Goal: Task Accomplishment & Management: Use online tool/utility

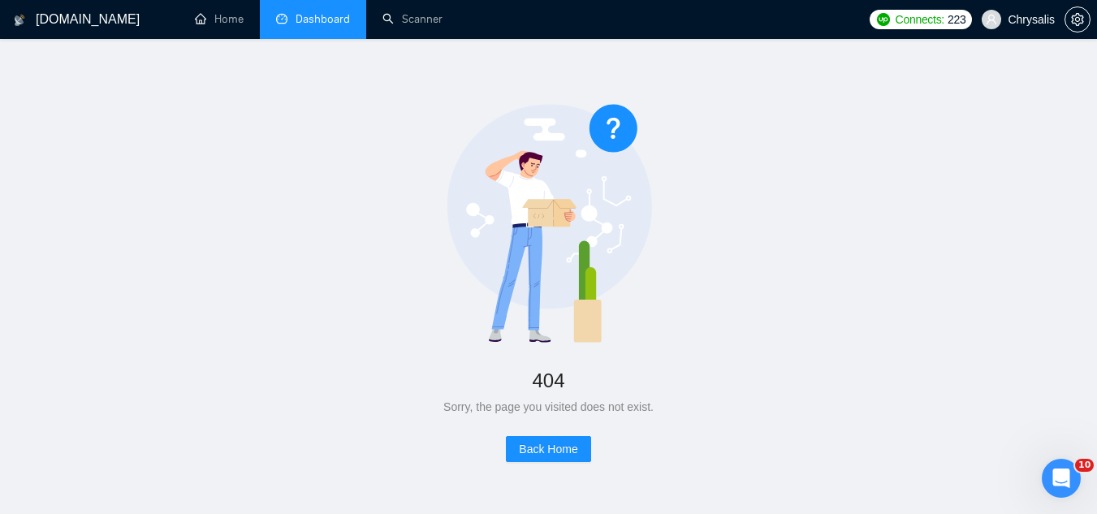
click at [324, 21] on link "Dashboard" at bounding box center [313, 19] width 74 height 14
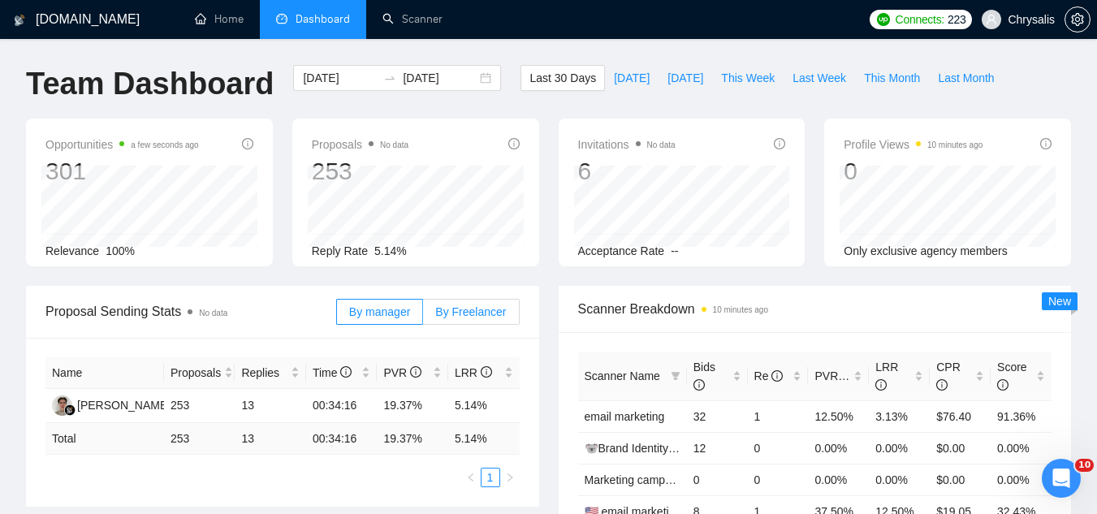
click at [474, 318] on span "By Freelancer" at bounding box center [470, 311] width 71 height 13
click at [423, 316] on input "By Freelancer" at bounding box center [423, 316] width 0 height 0
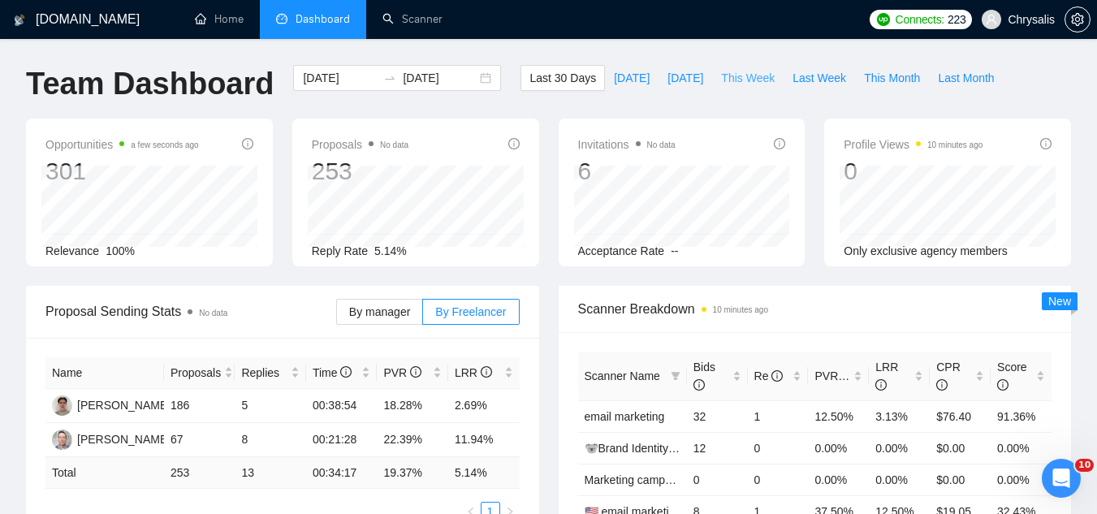
click at [721, 84] on span "This Week" at bounding box center [748, 78] width 54 height 18
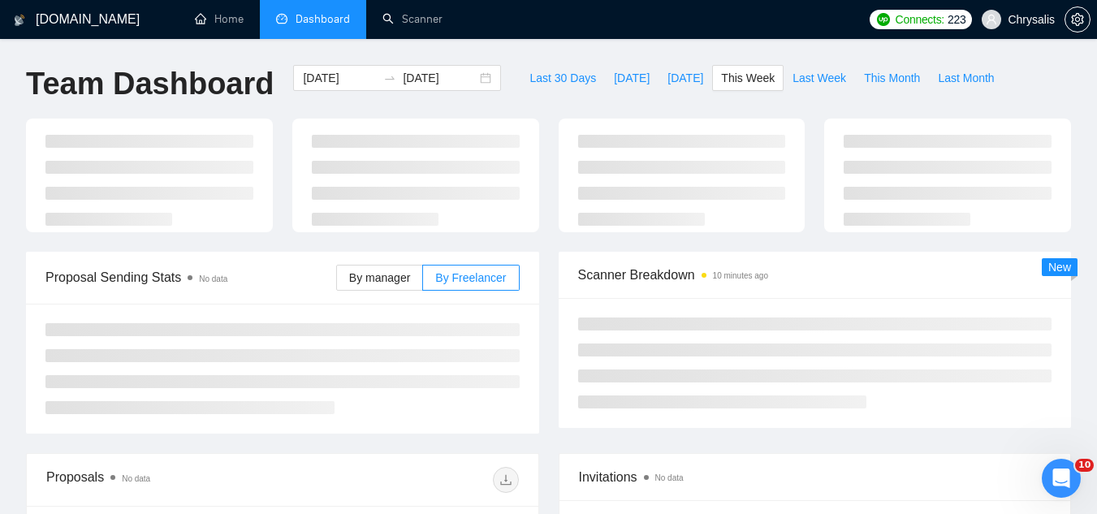
type input "[DATE]"
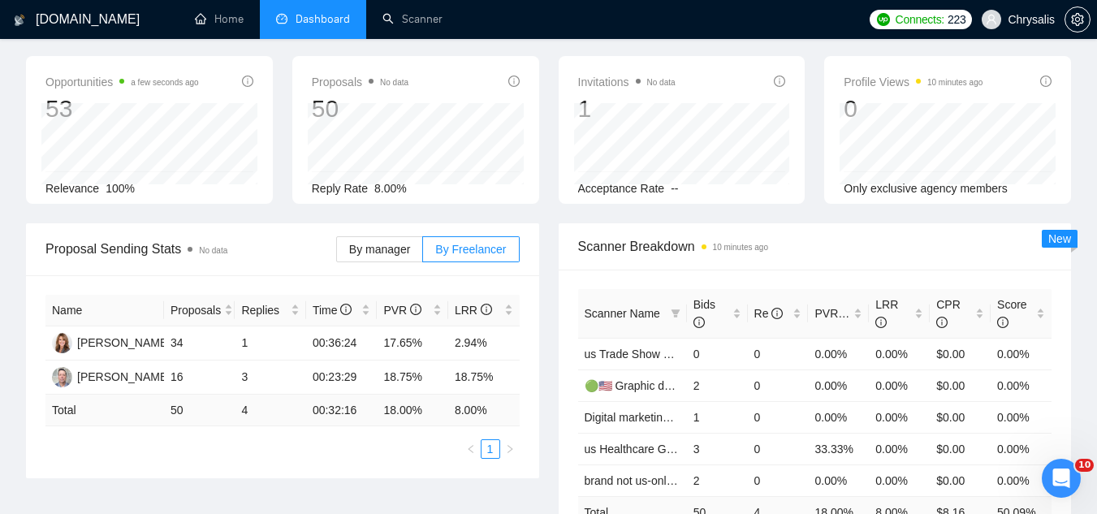
scroll to position [81, 0]
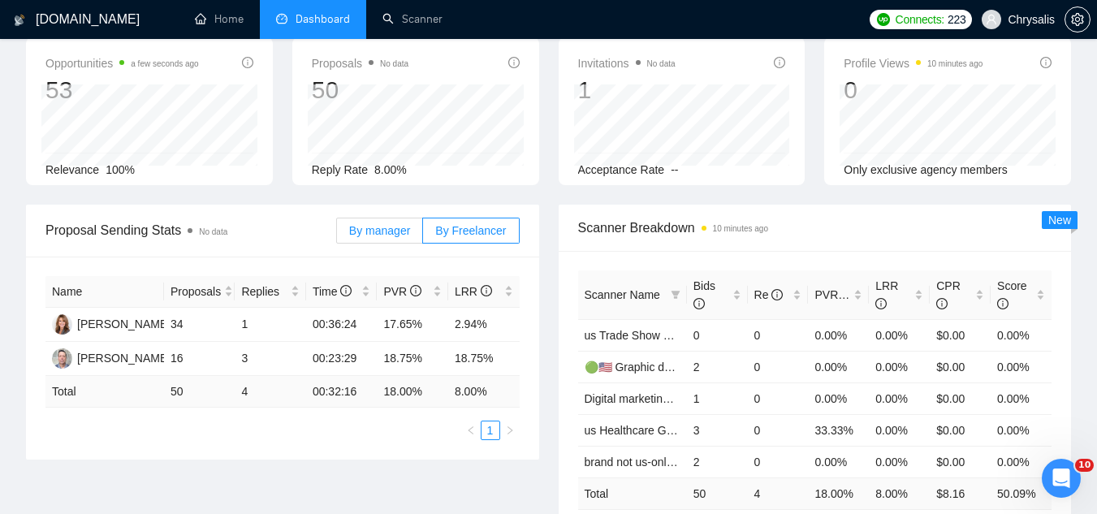
click at [392, 232] on span "By manager" at bounding box center [379, 230] width 61 height 13
click at [337, 235] on input "By manager" at bounding box center [337, 235] width 0 height 0
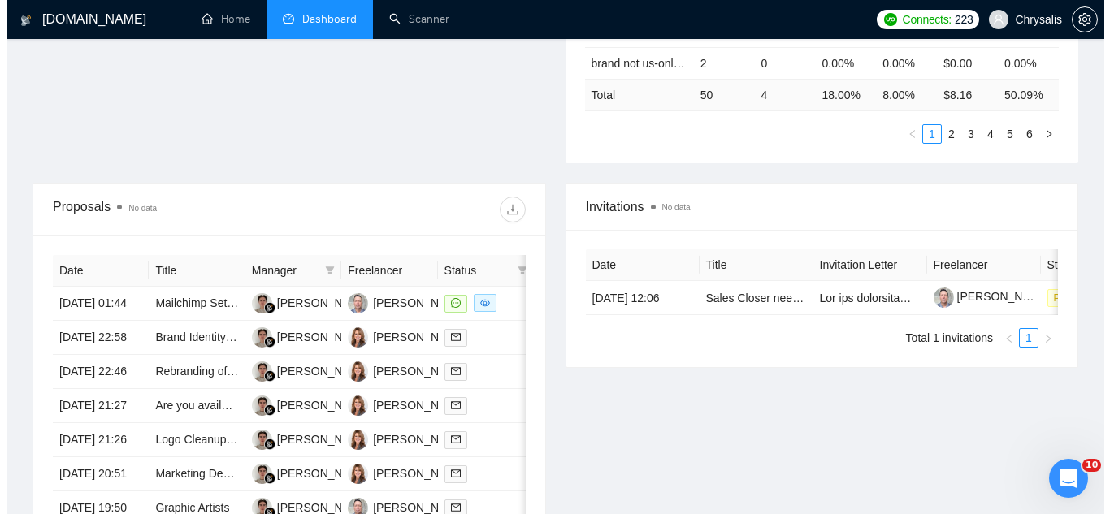
scroll to position [487, 0]
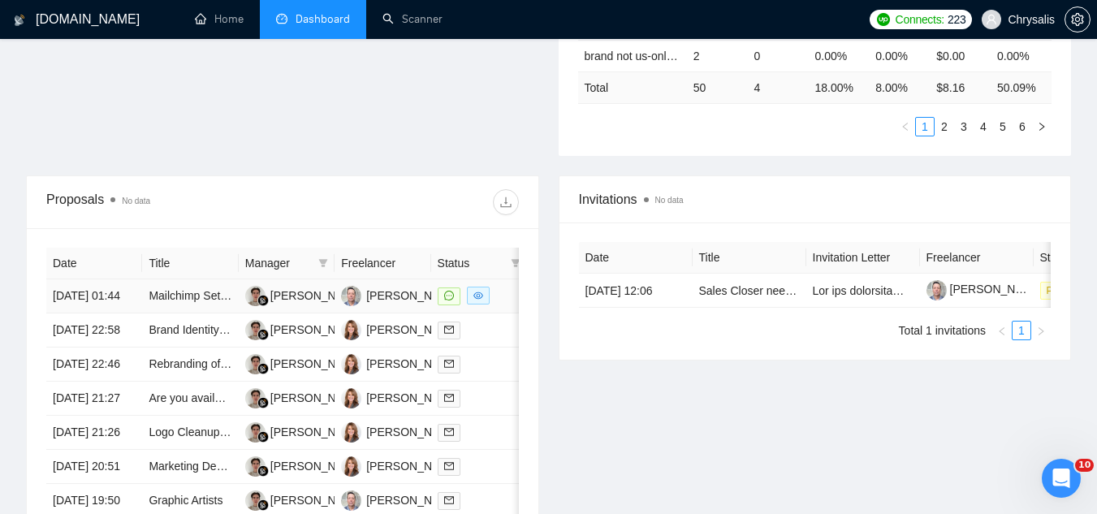
click at [179, 314] on td "Mailchimp Setup and Email Sourcing for Pest Control Marketing" at bounding box center [190, 296] width 96 height 34
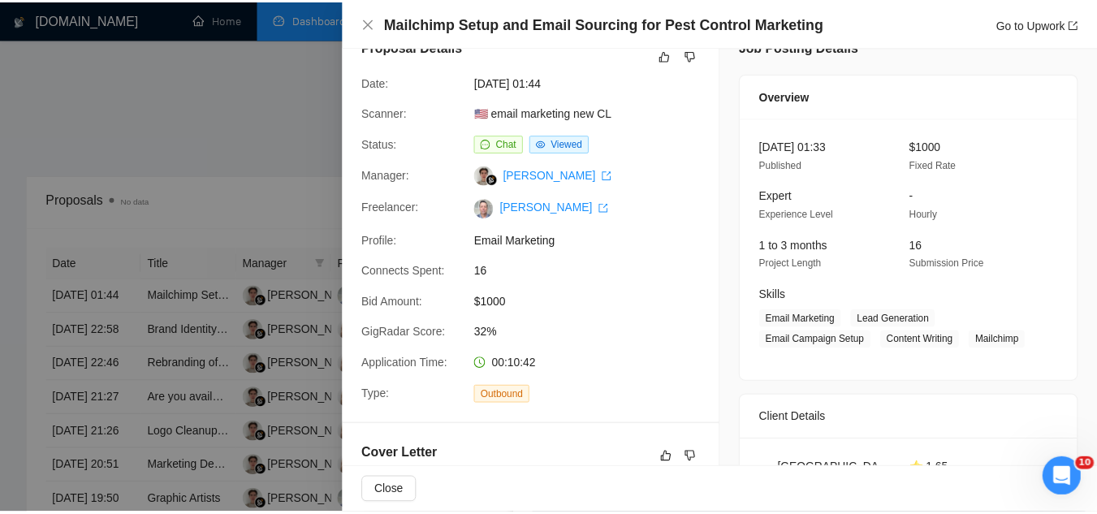
scroll to position [0, 0]
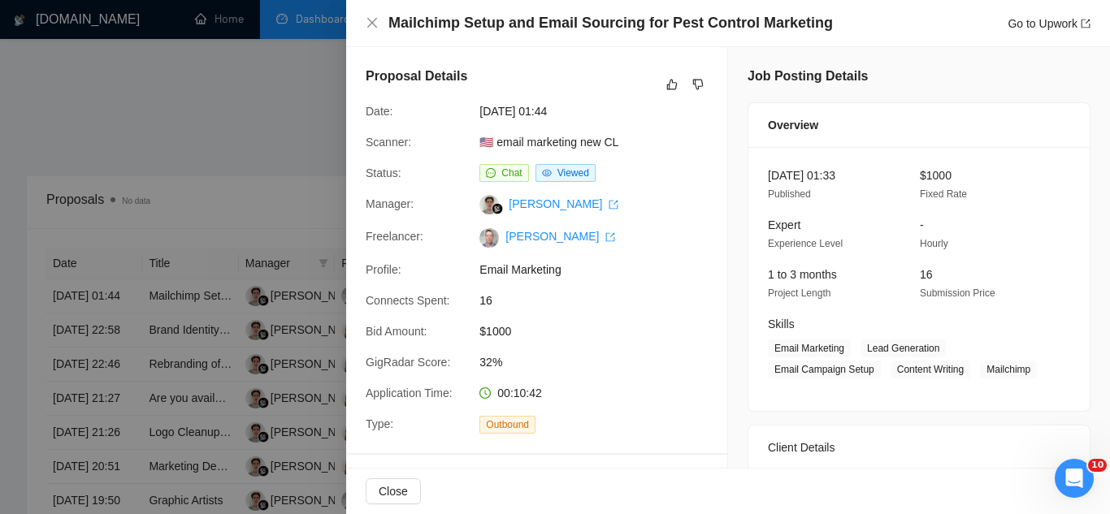
click at [241, 127] on div at bounding box center [555, 257] width 1110 height 514
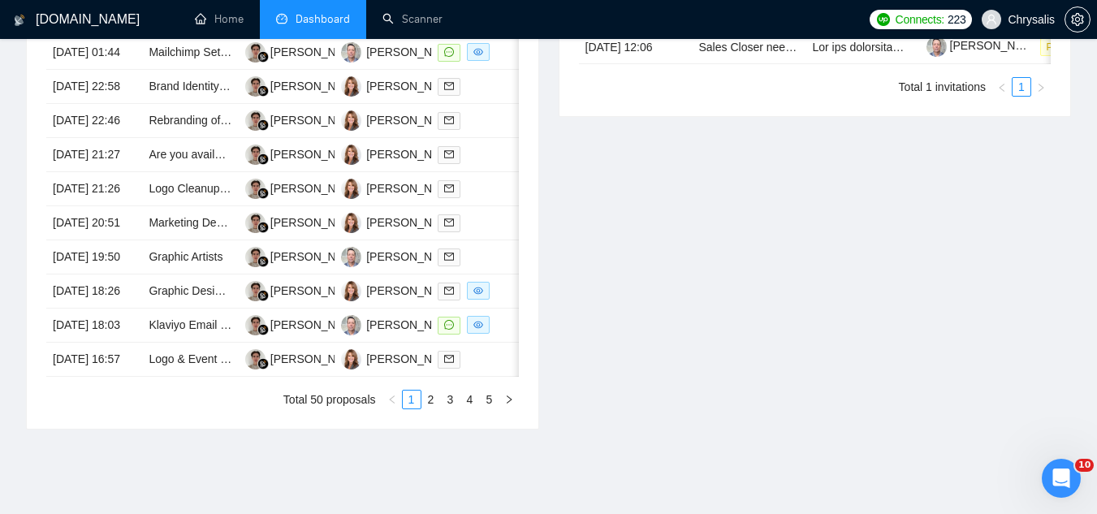
scroll to position [812, 0]
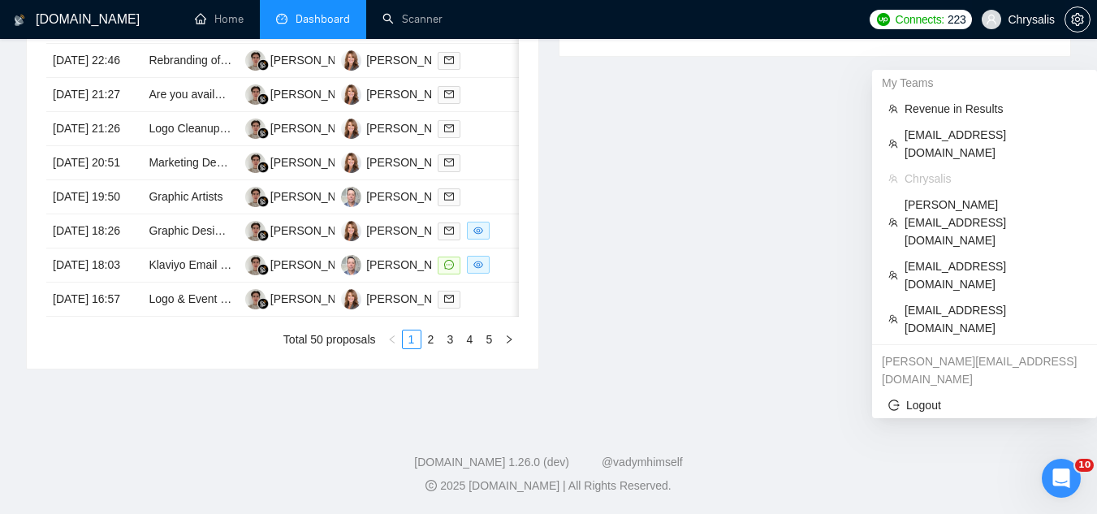
click at [1015, 19] on span "Chrysalis" at bounding box center [1031, 19] width 47 height 0
click at [960, 297] on li "[EMAIL_ADDRESS][DOMAIN_NAME]" at bounding box center [985, 319] width 212 height 44
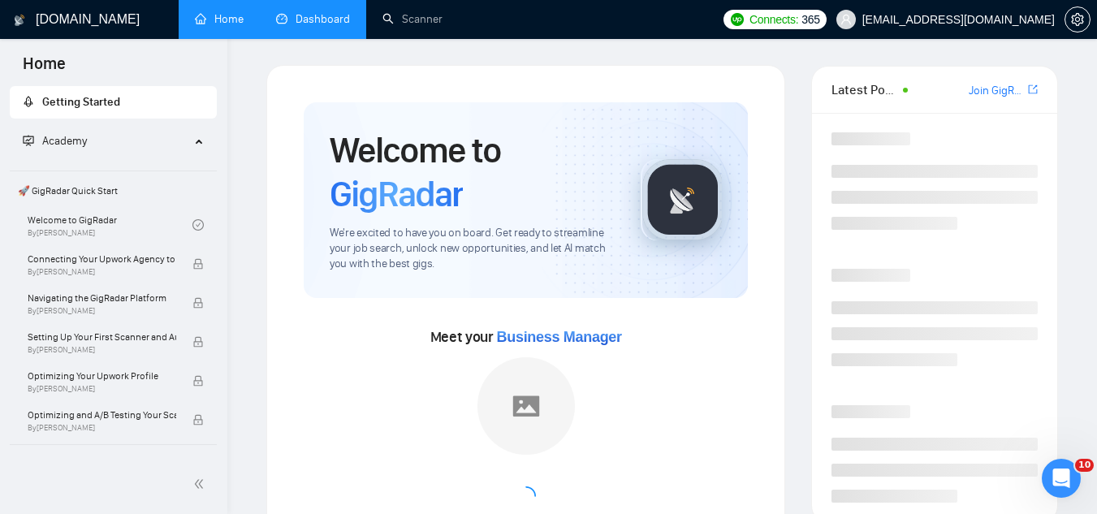
click at [319, 12] on link "Dashboard" at bounding box center [313, 19] width 74 height 14
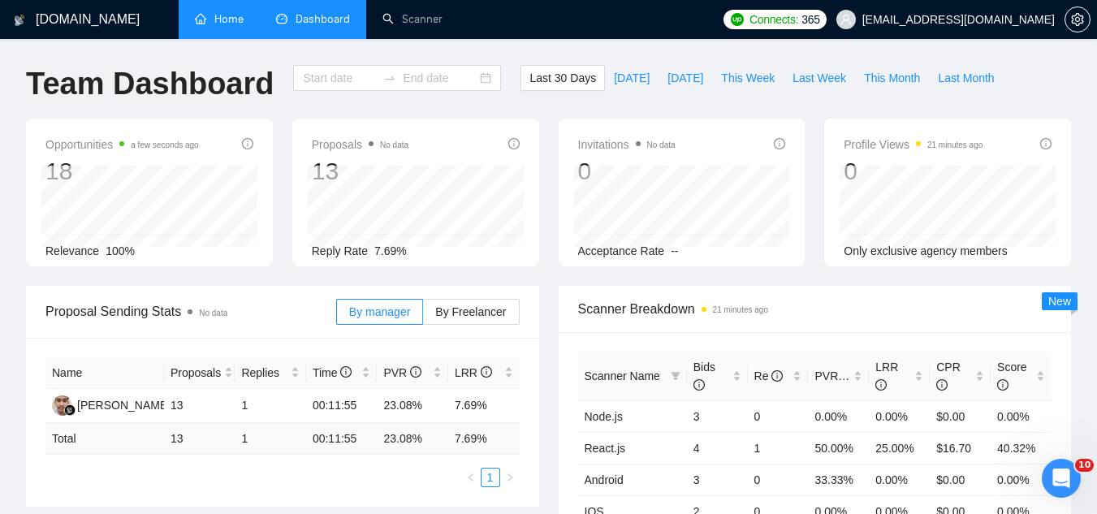
type input "[DATE]"
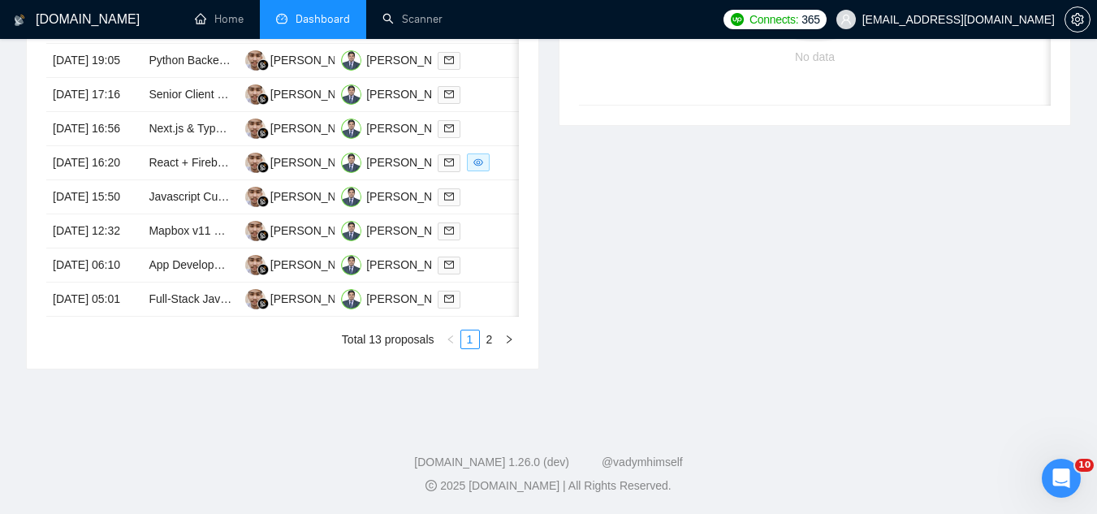
scroll to position [893, 0]
click at [486, 348] on link "2" at bounding box center [490, 340] width 18 height 18
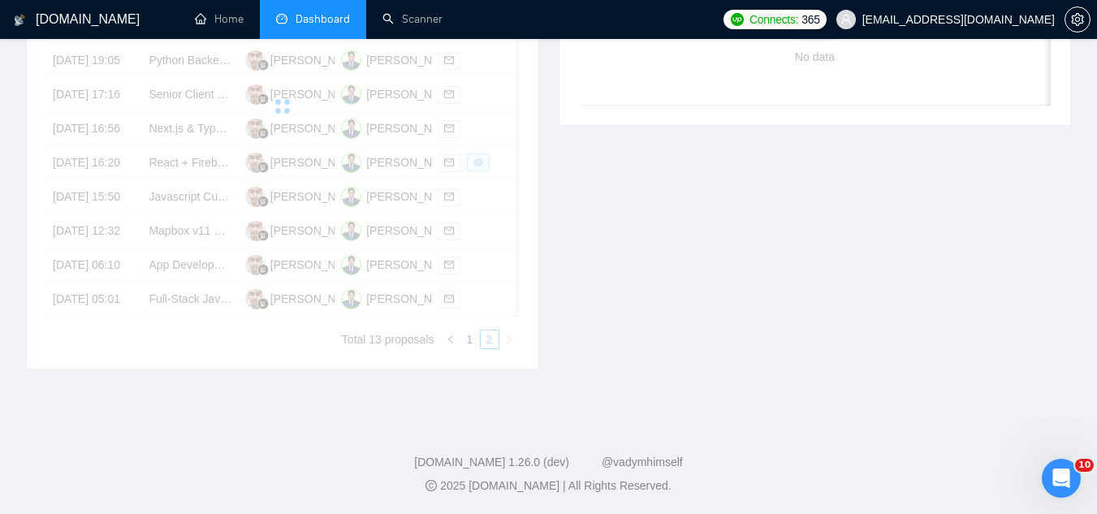
scroll to position [569, 0]
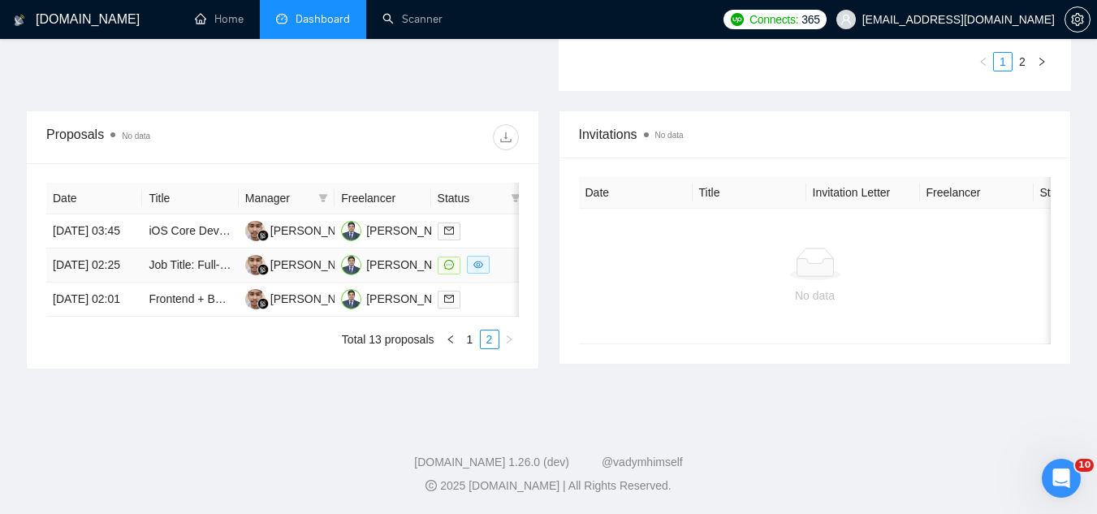
click at [193, 283] on td "Job Title: Full-Stack Developer for SaaS Quoting & Scheduling Platform (Ongoing…" at bounding box center [190, 266] width 96 height 34
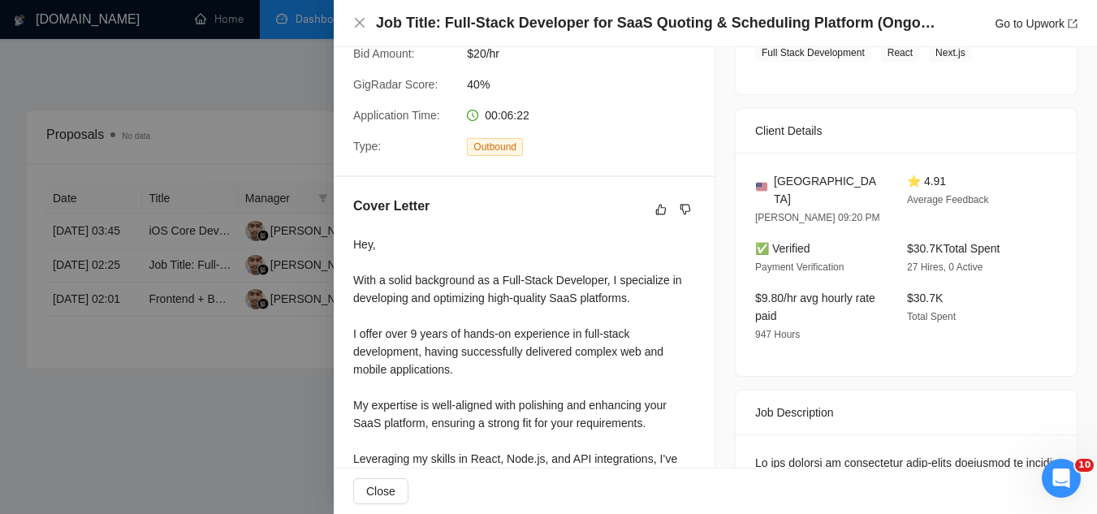
scroll to position [325, 0]
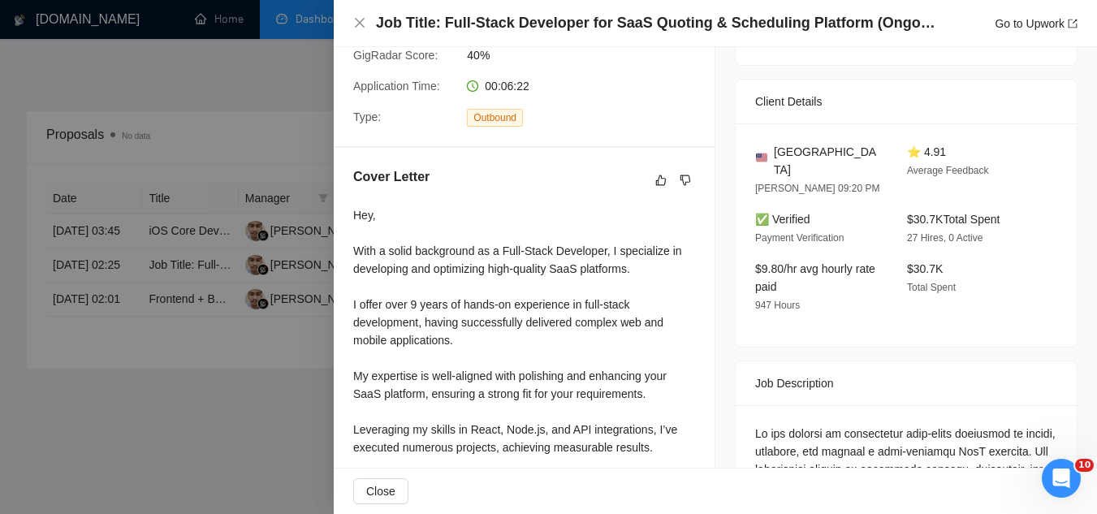
click at [267, 398] on div at bounding box center [548, 257] width 1097 height 514
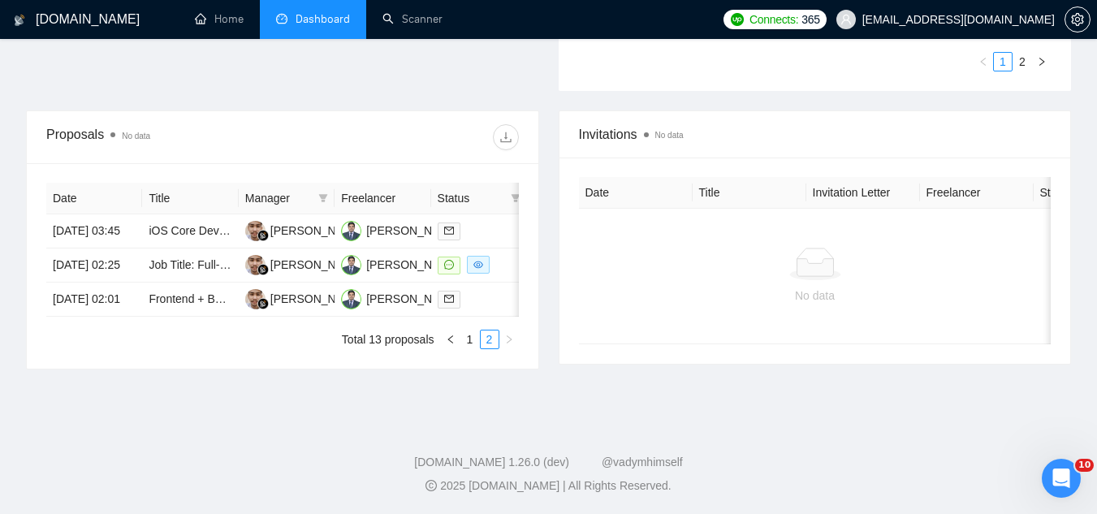
scroll to position [569, 0]
click at [188, 283] on td "Job Title: Full-Stack Developer for SaaS Quoting & Scheduling Platform (Ongoing…" at bounding box center [190, 266] width 96 height 34
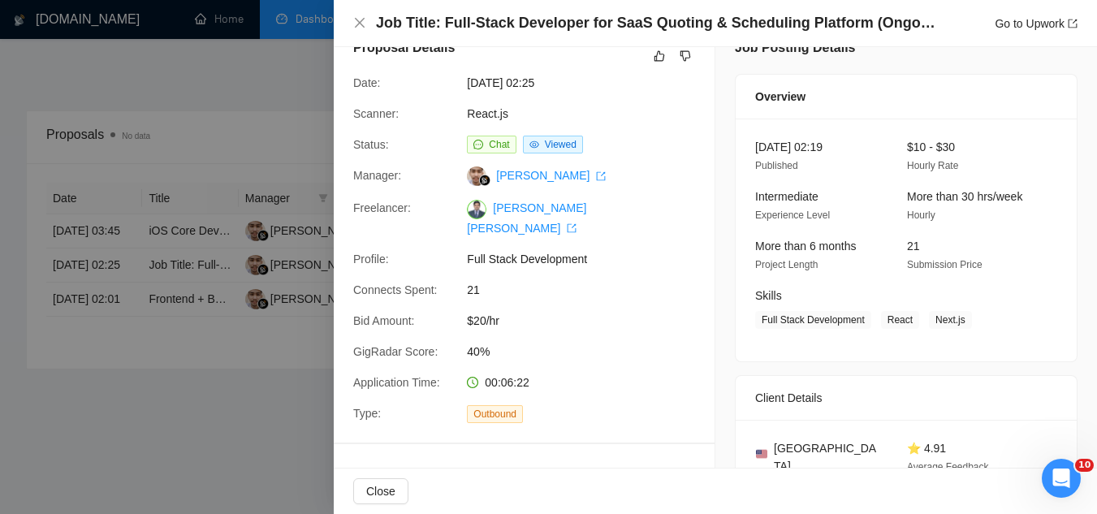
scroll to position [0, 0]
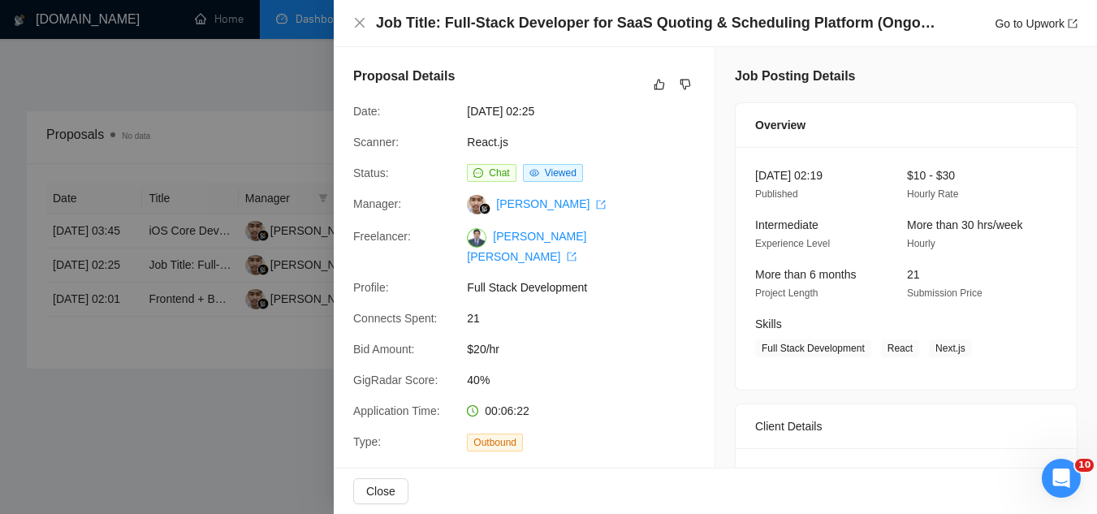
click at [266, 398] on div at bounding box center [548, 257] width 1097 height 514
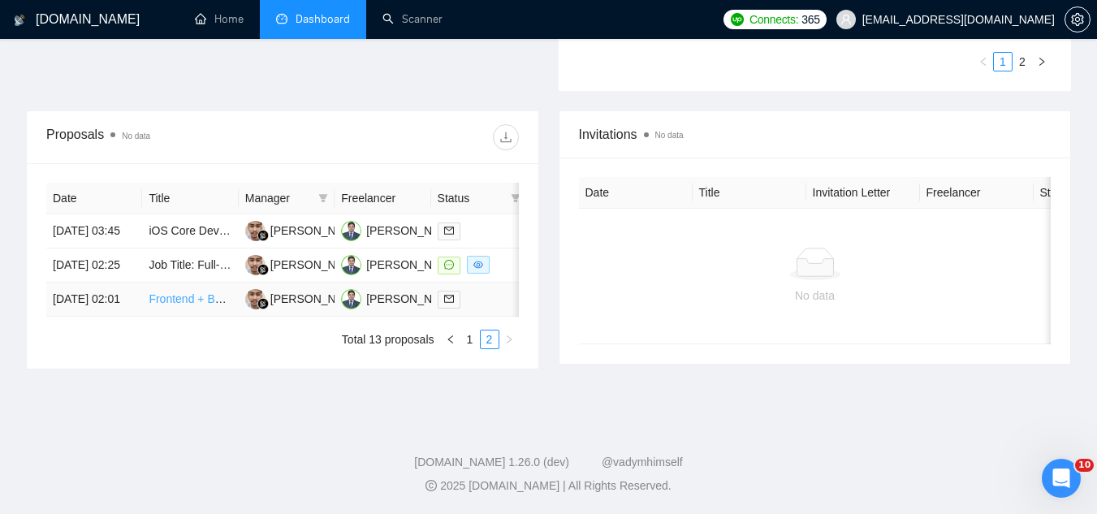
click at [166, 305] on link "Frontend + Backend Developer to Build Modular Tutoring Website Using Wasp Open …" at bounding box center [402, 298] width 506 height 13
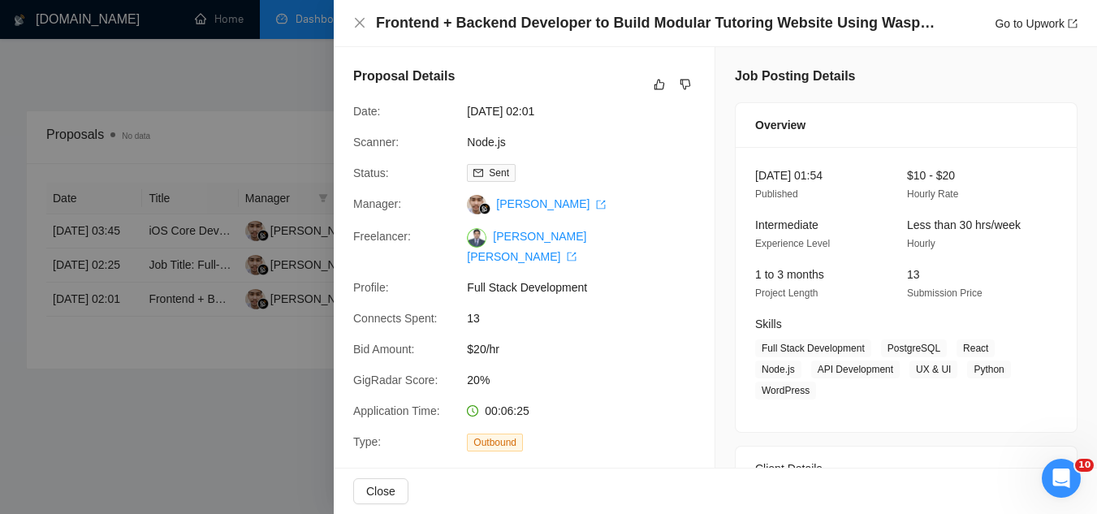
click at [272, 420] on div at bounding box center [548, 257] width 1097 height 514
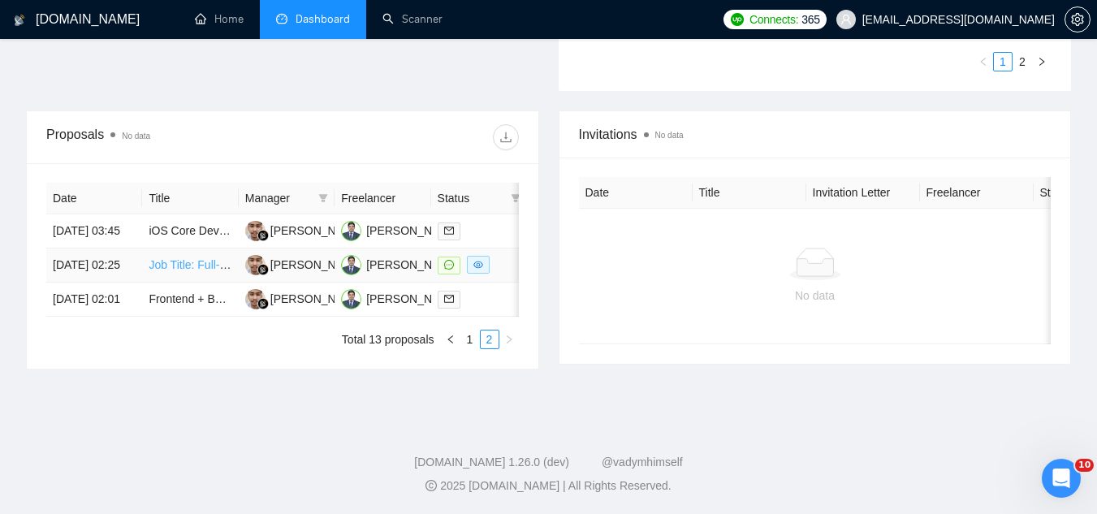
click at [168, 271] on link "Job Title: Full-Stack Developer for SaaS Quoting & Scheduling Platform (Ongoing…" at bounding box center [370, 264] width 443 height 13
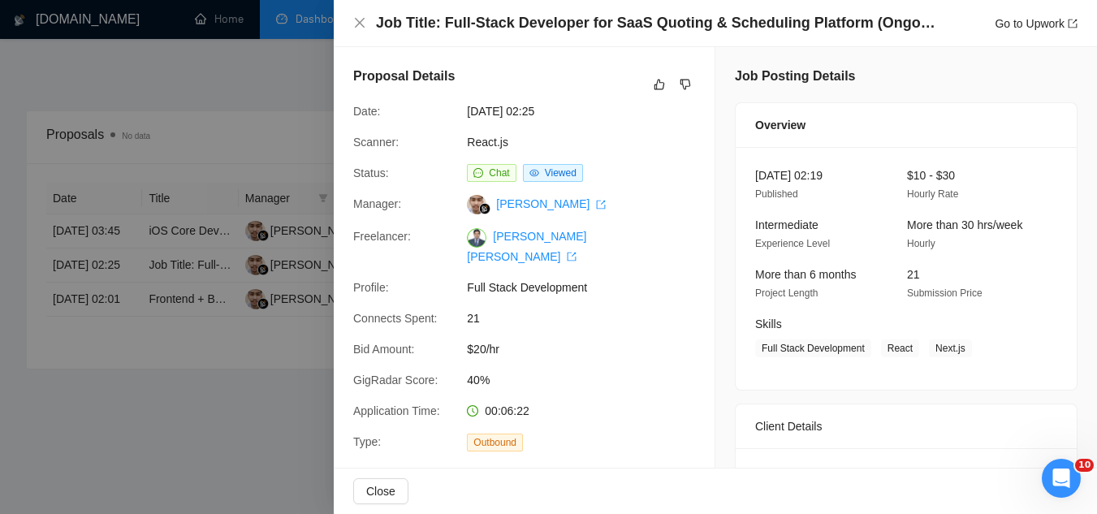
click at [290, 454] on div at bounding box center [548, 257] width 1097 height 514
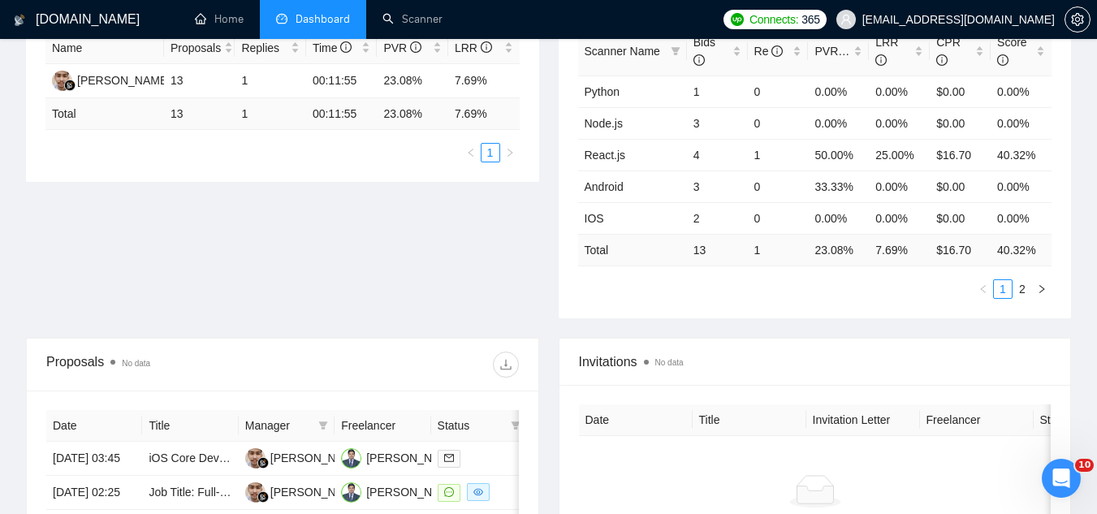
scroll to position [487, 0]
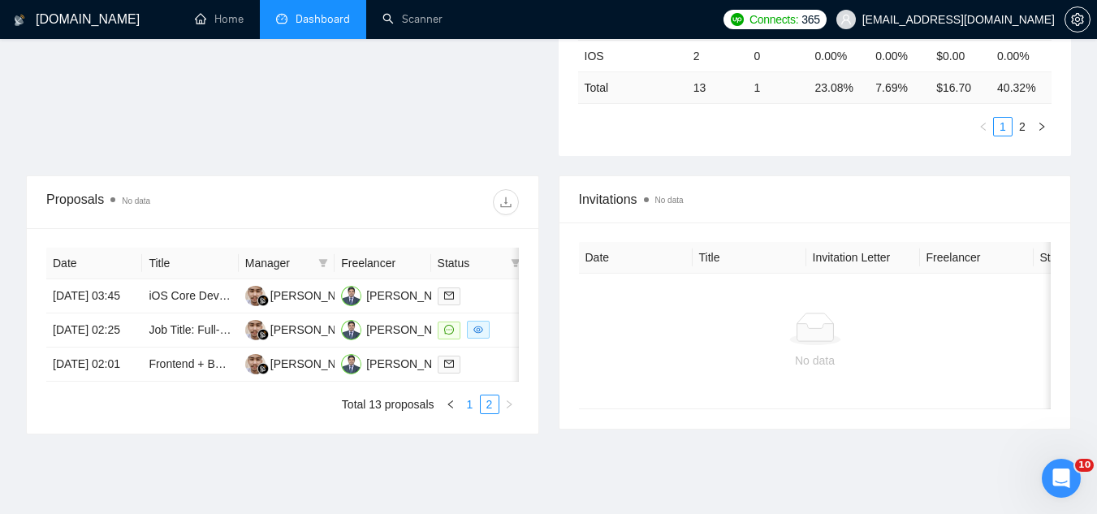
click at [468, 413] on link "1" at bounding box center [470, 405] width 18 height 18
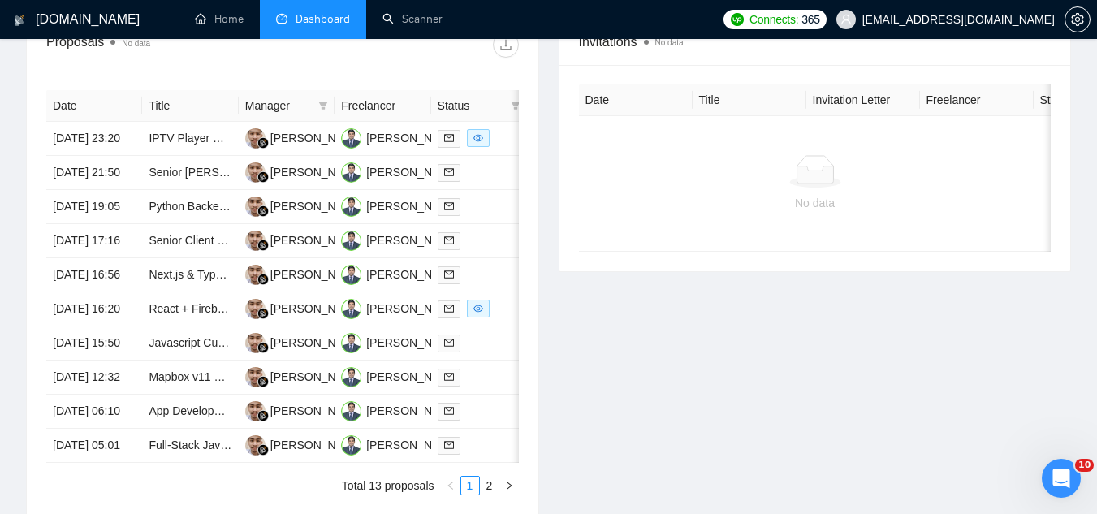
scroll to position [633, 0]
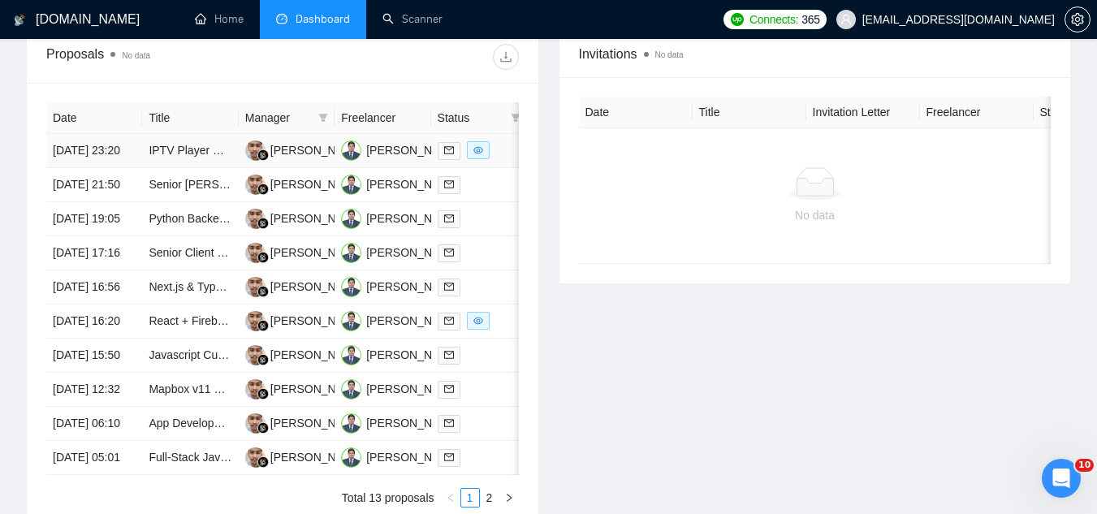
click at [172, 168] on td "IPTV Player Development" at bounding box center [190, 151] width 96 height 34
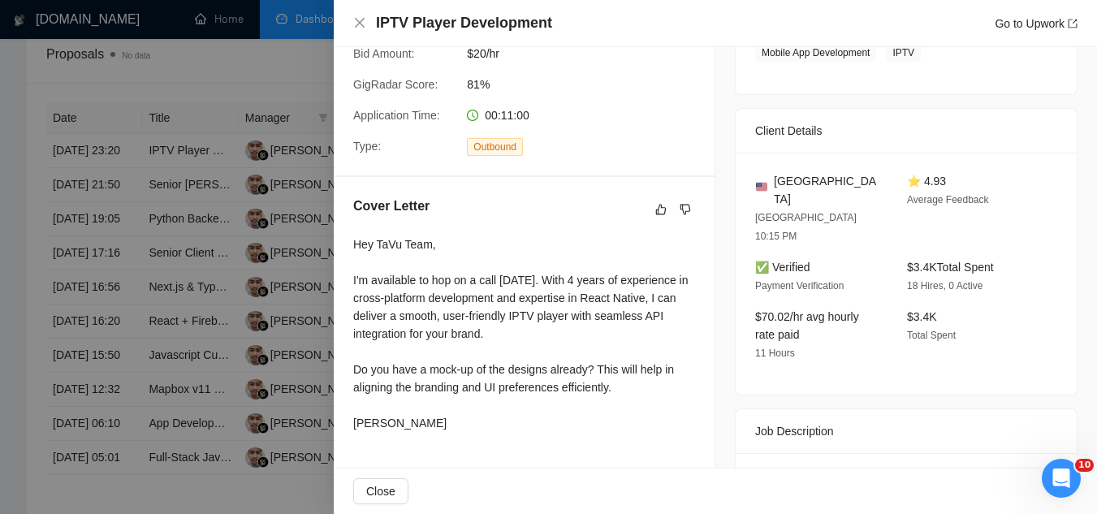
scroll to position [325, 0]
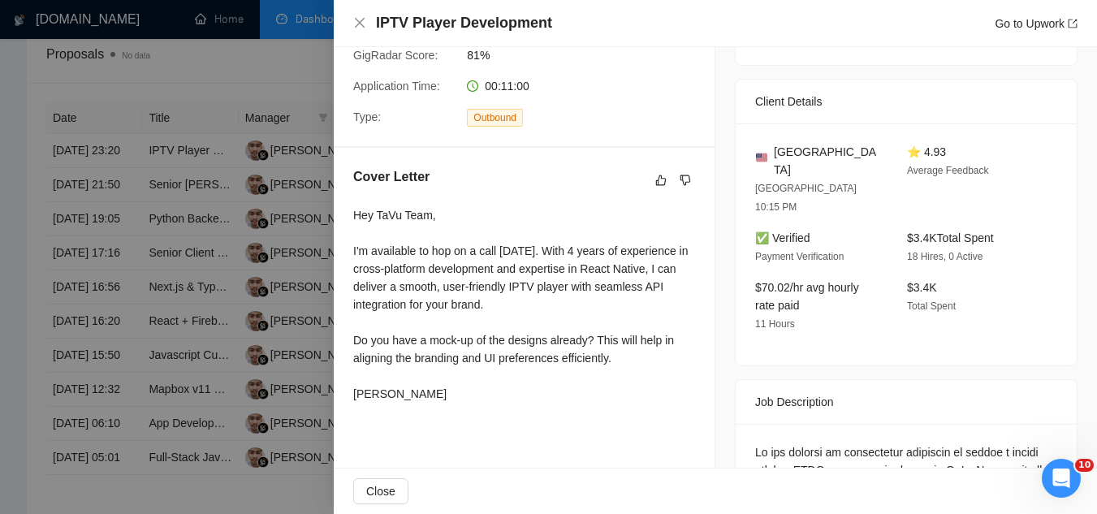
click at [260, 60] on div at bounding box center [548, 257] width 1097 height 514
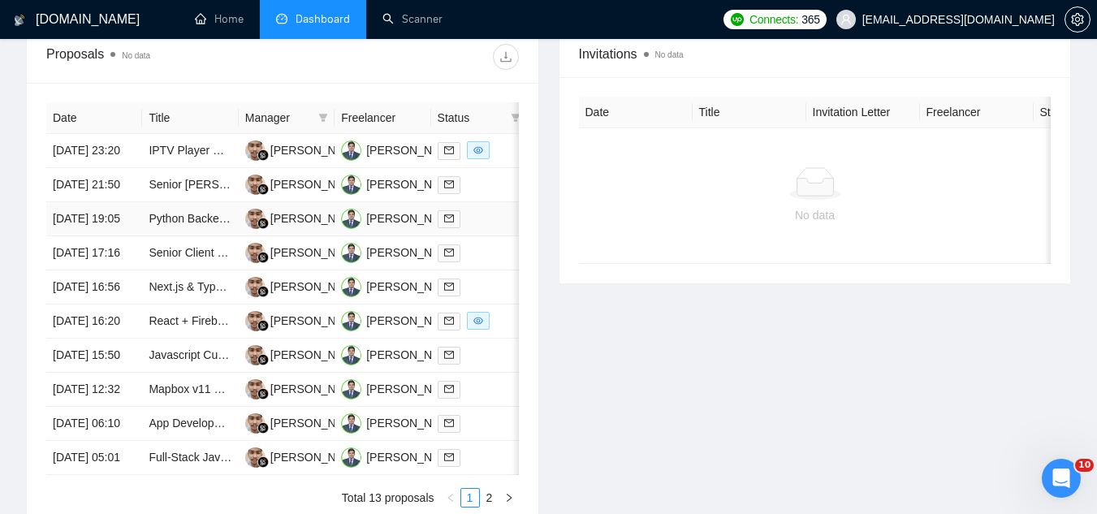
click at [184, 236] on td "Python Backend Lead Required for Innovative Project" at bounding box center [190, 219] width 96 height 34
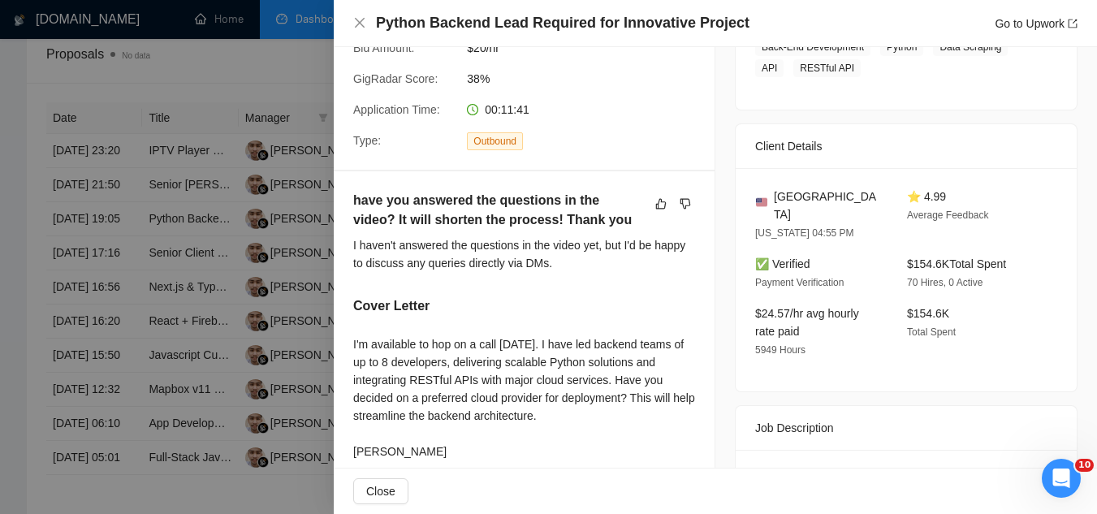
scroll to position [406, 0]
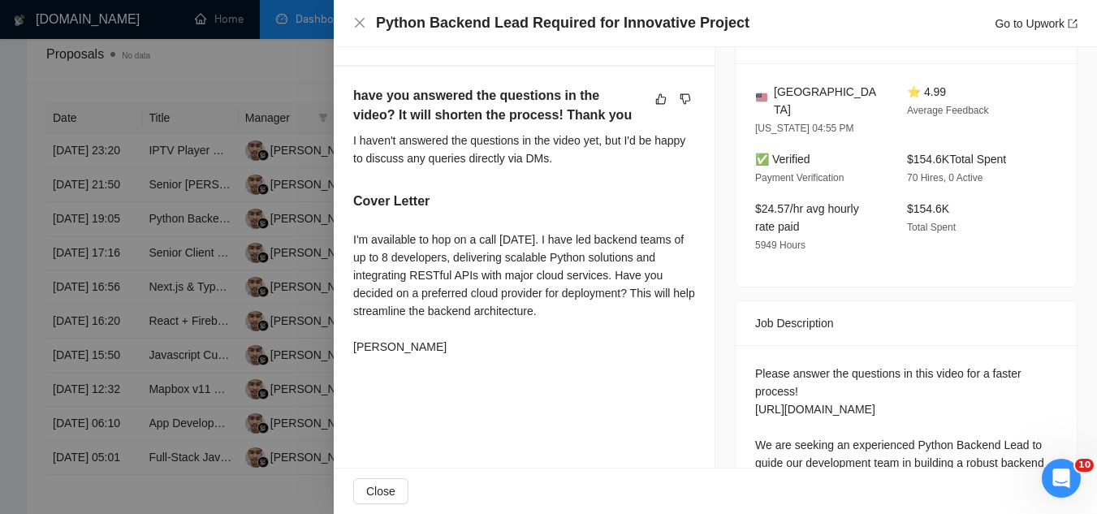
click at [210, 71] on div at bounding box center [548, 257] width 1097 height 514
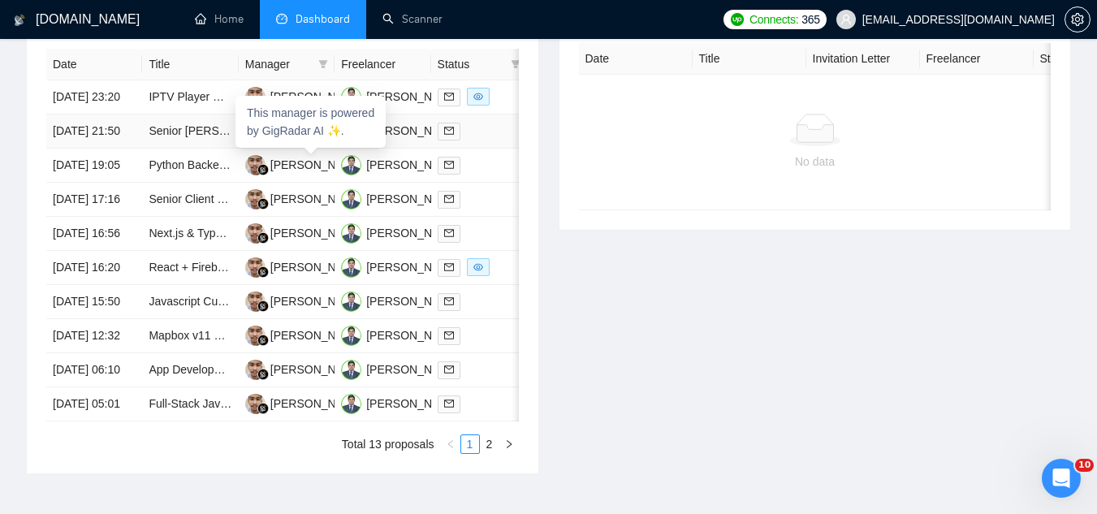
scroll to position [714, 0]
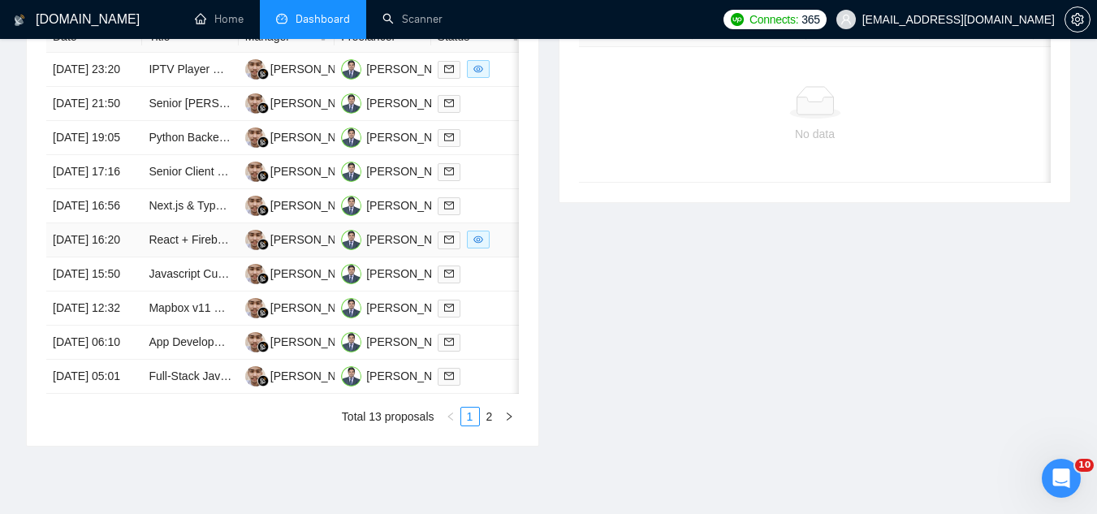
click at [209, 257] on td "React + Firebase developer" at bounding box center [190, 240] width 96 height 34
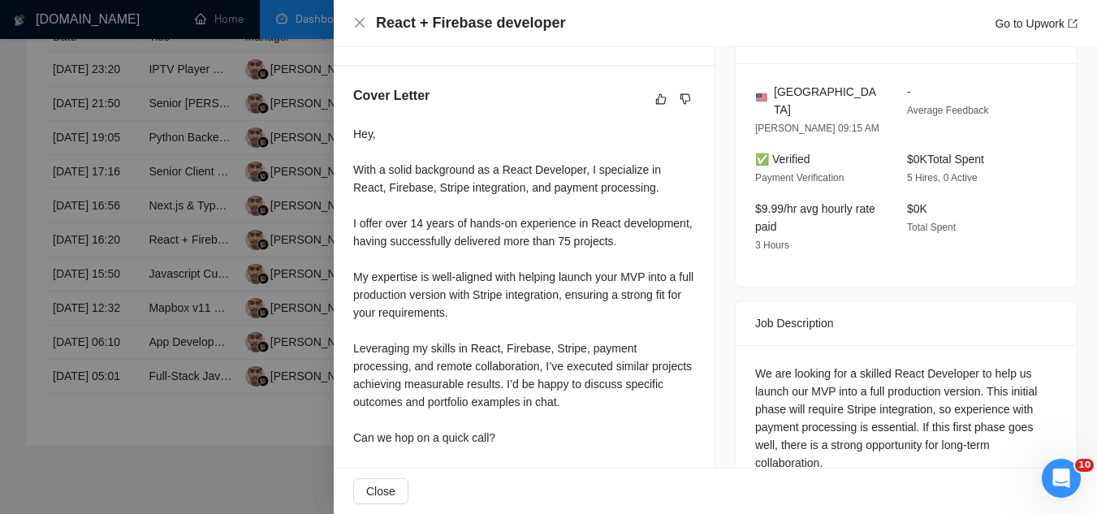
click at [315, 347] on div at bounding box center [548, 257] width 1097 height 514
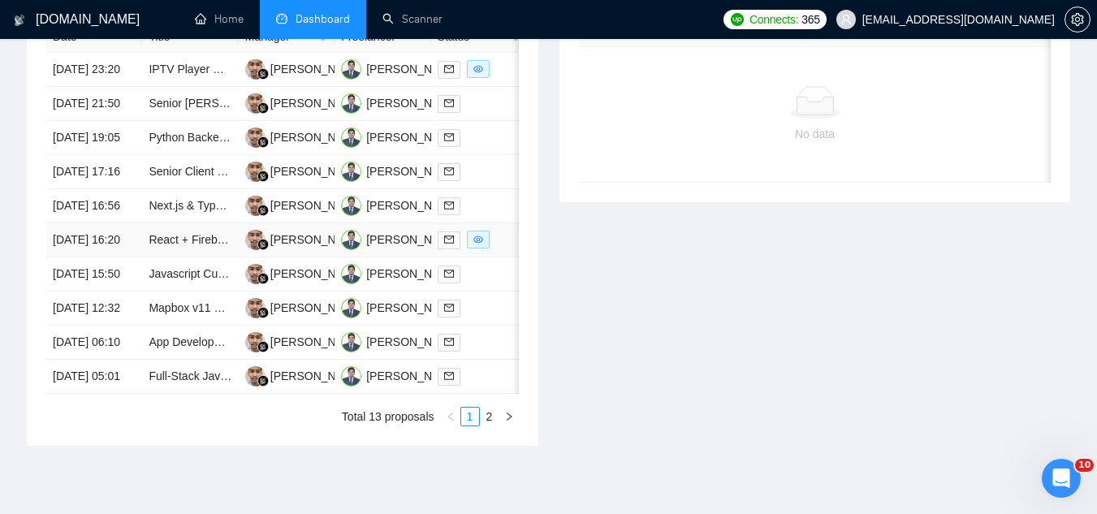
click at [184, 257] on td "React + Firebase developer" at bounding box center [190, 240] width 96 height 34
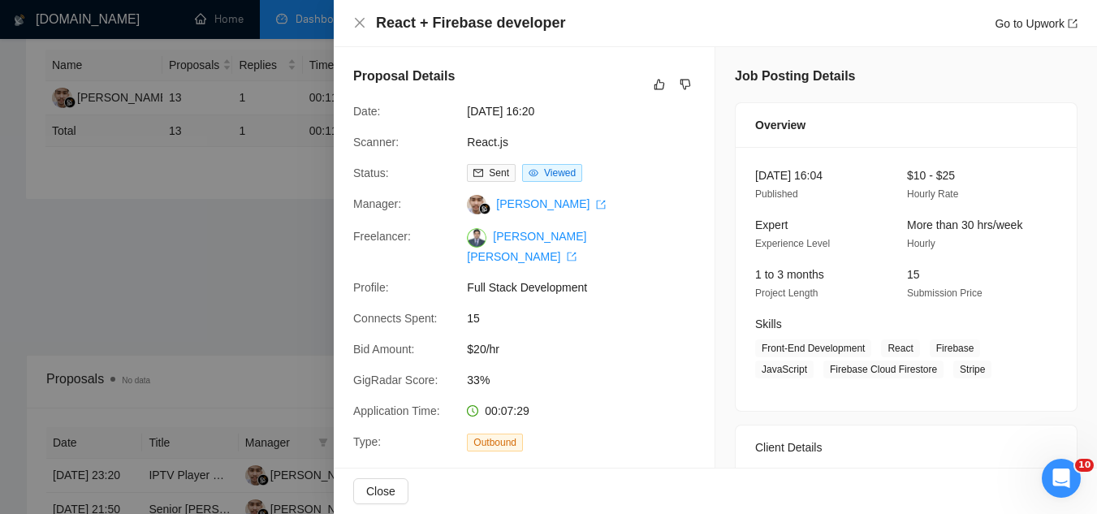
scroll to position [64, 0]
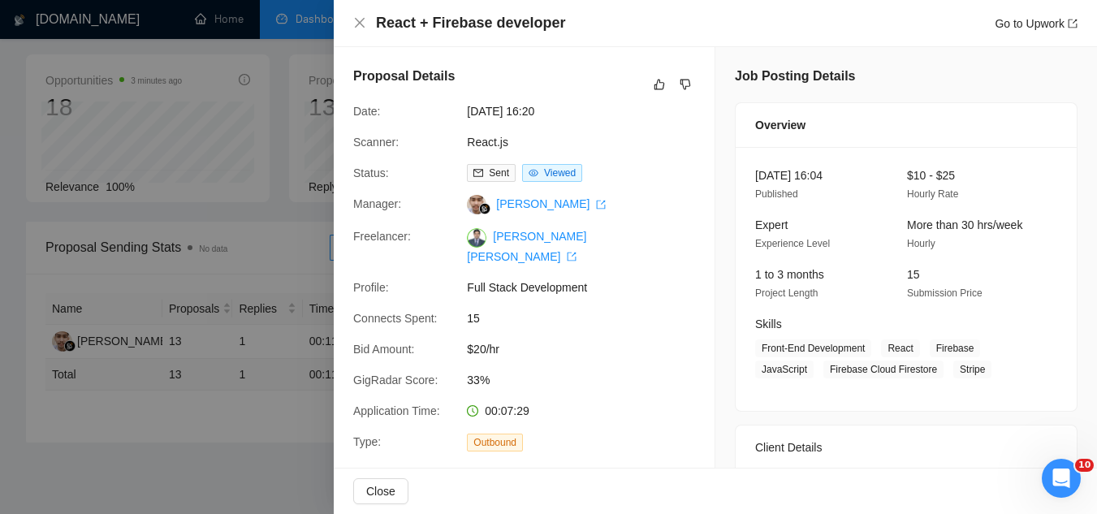
click at [281, 443] on div at bounding box center [548, 257] width 1097 height 514
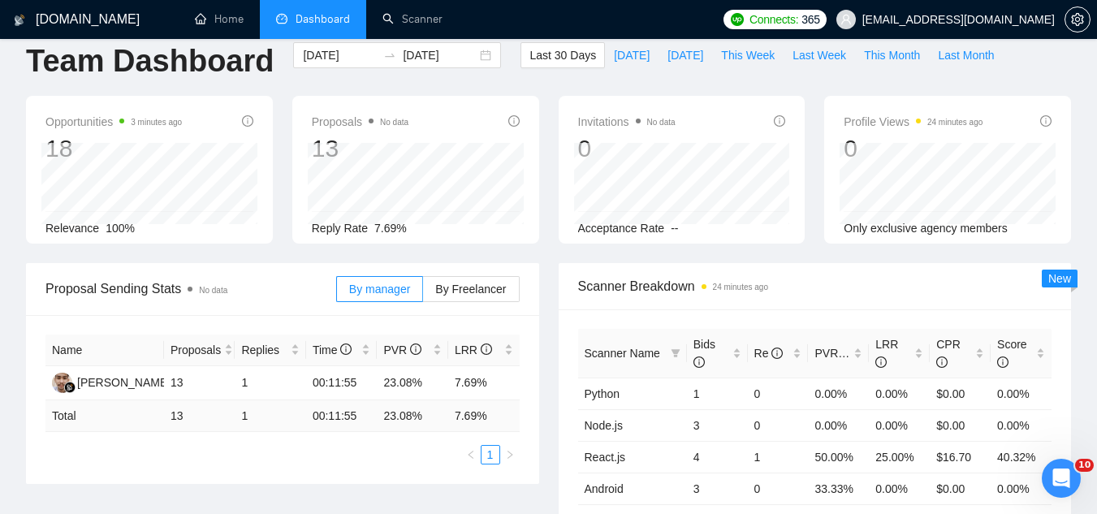
scroll to position [0, 0]
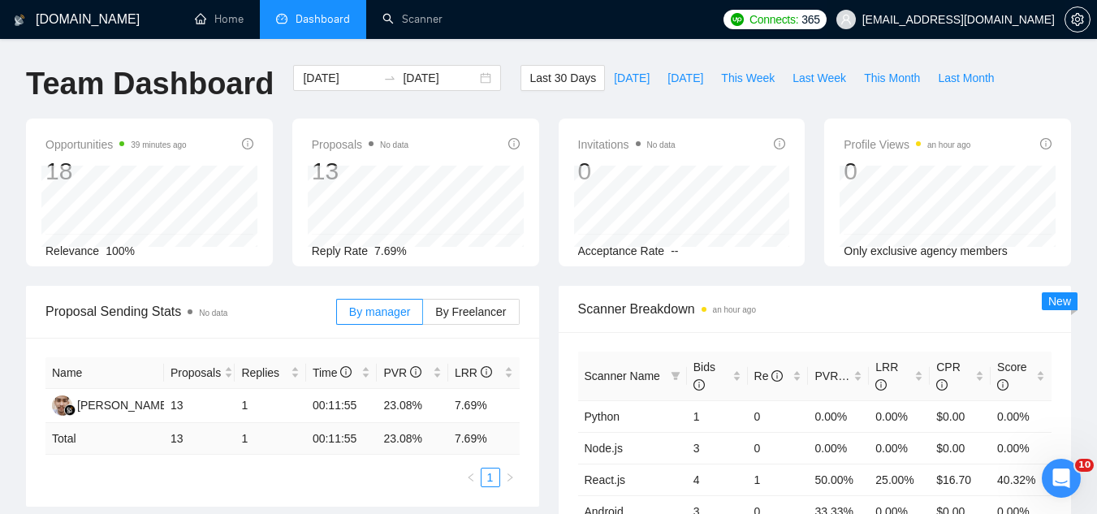
click at [937, 19] on span "[EMAIL_ADDRESS][DOMAIN_NAME]" at bounding box center [959, 19] width 193 height 0
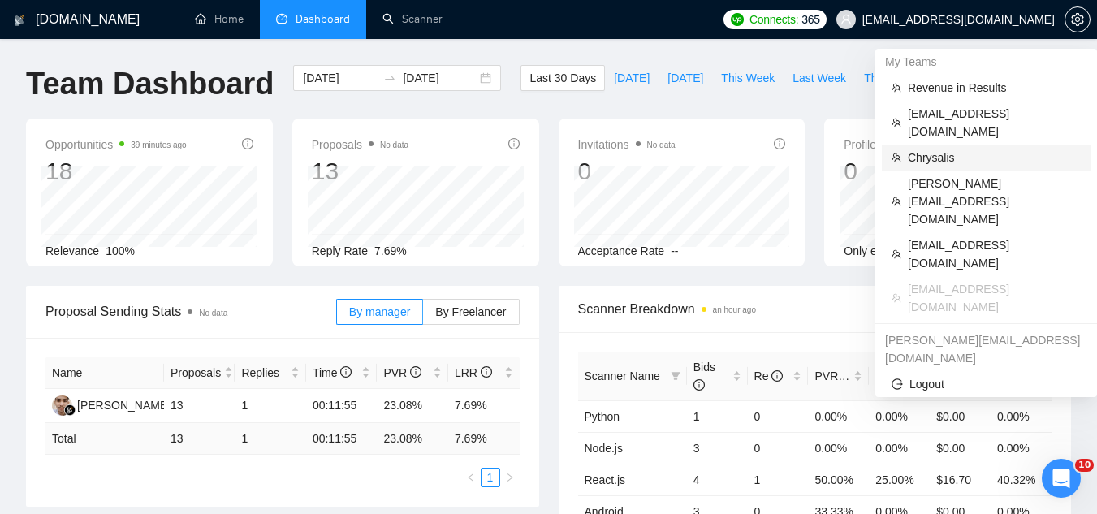
click at [945, 149] on span "Chrysalis" at bounding box center [994, 158] width 173 height 18
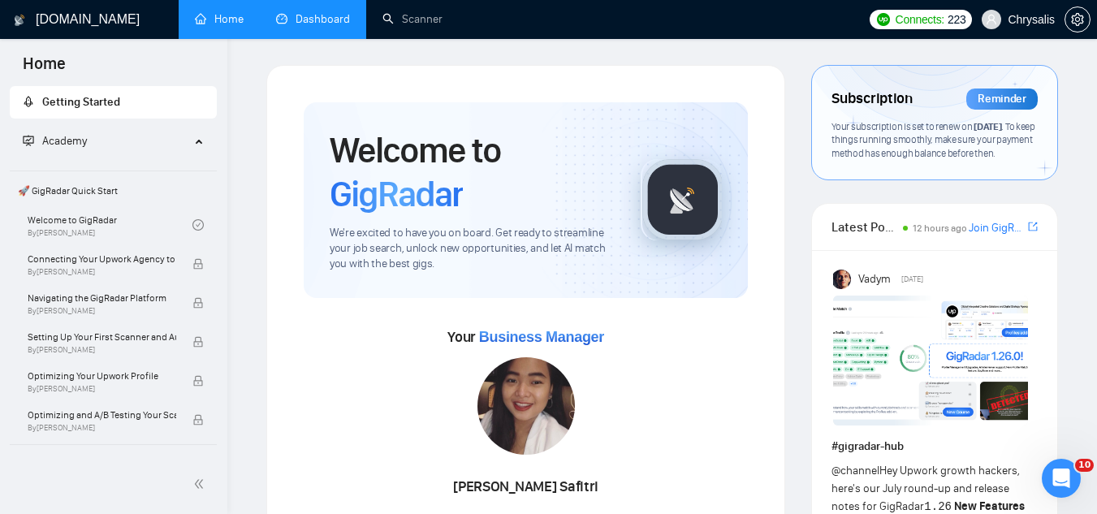
click at [322, 25] on link "Dashboard" at bounding box center [313, 19] width 74 height 14
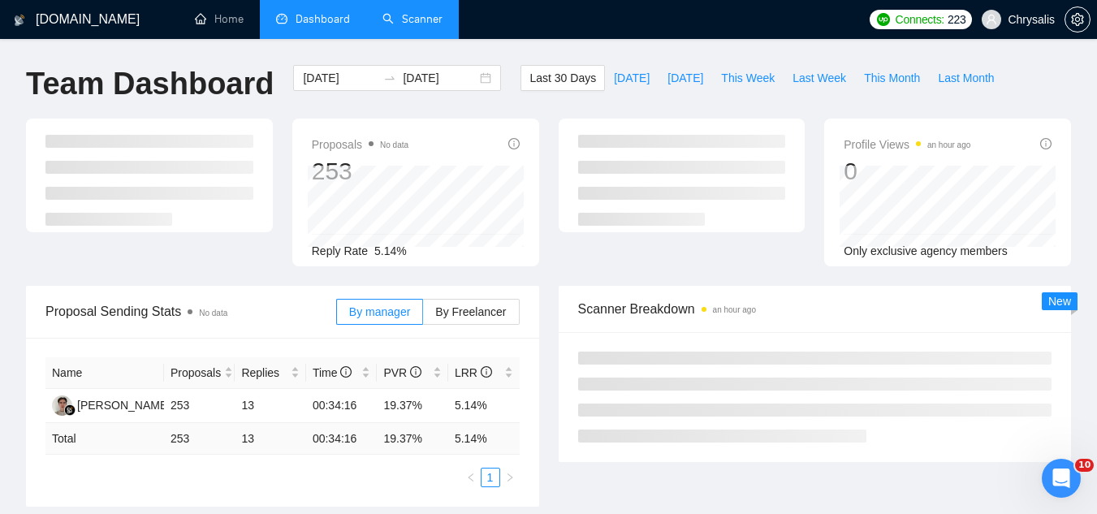
click at [399, 15] on link "Scanner" at bounding box center [413, 19] width 60 height 14
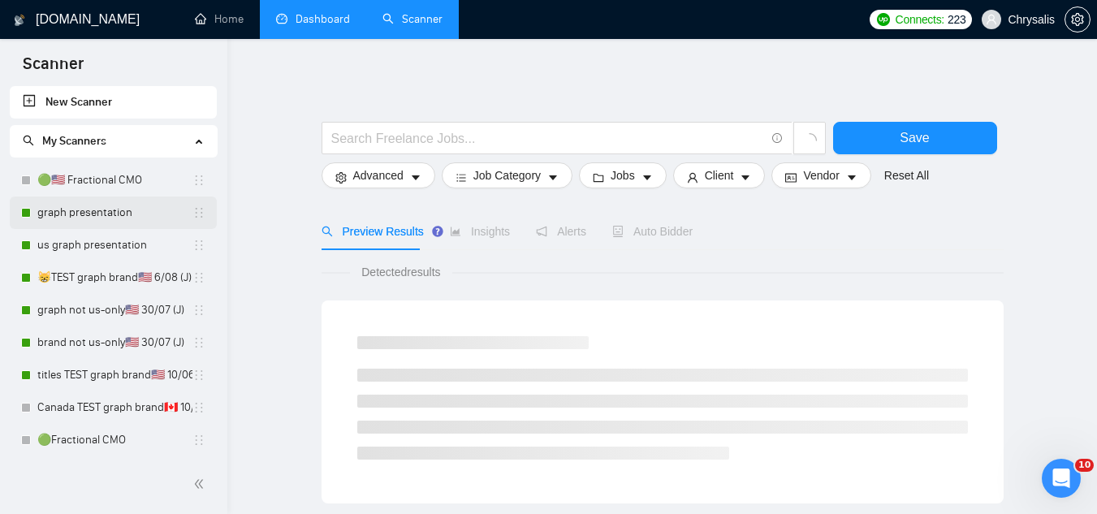
click at [132, 211] on link "graph presentation" at bounding box center [114, 213] width 155 height 32
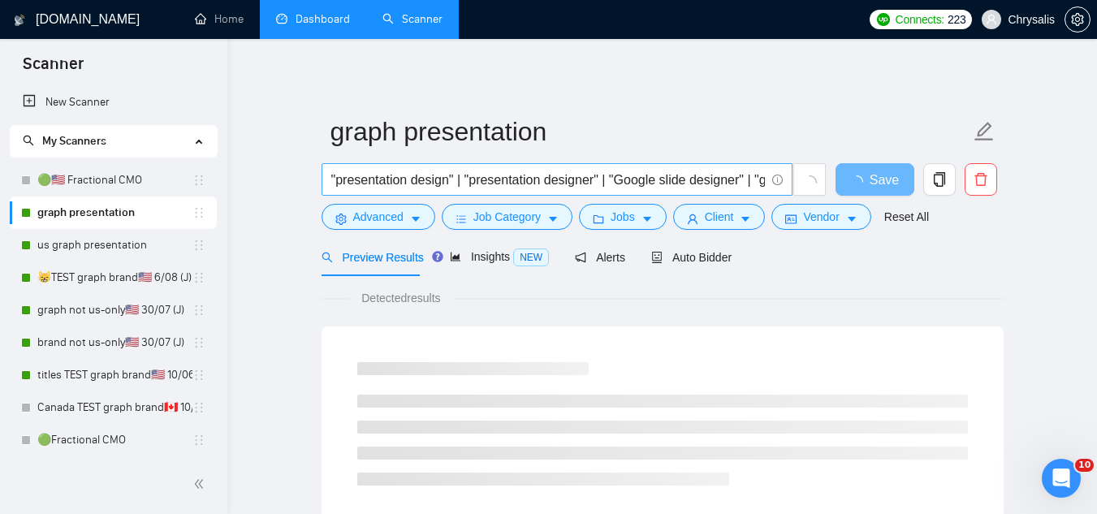
click at [580, 187] on input ""presentation design" | "presentation designer" | "Google slide designer" | "go…" at bounding box center [548, 180] width 434 height 20
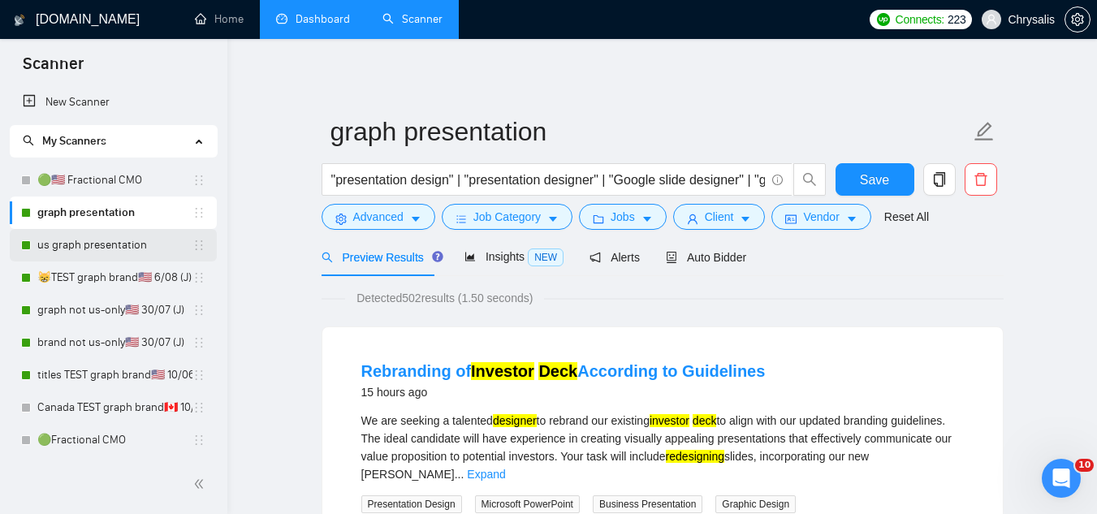
click at [101, 245] on link "us graph presentation" at bounding box center [114, 245] width 155 height 32
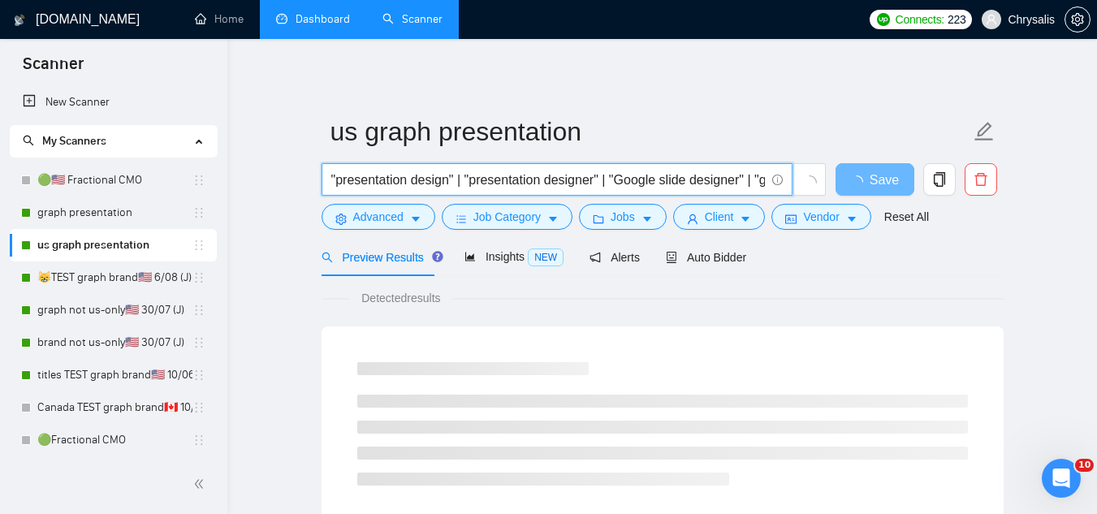
click at [525, 179] on input ""presentation design" | "presentation designer" | "Google slide designer" | "go…" at bounding box center [548, 180] width 434 height 20
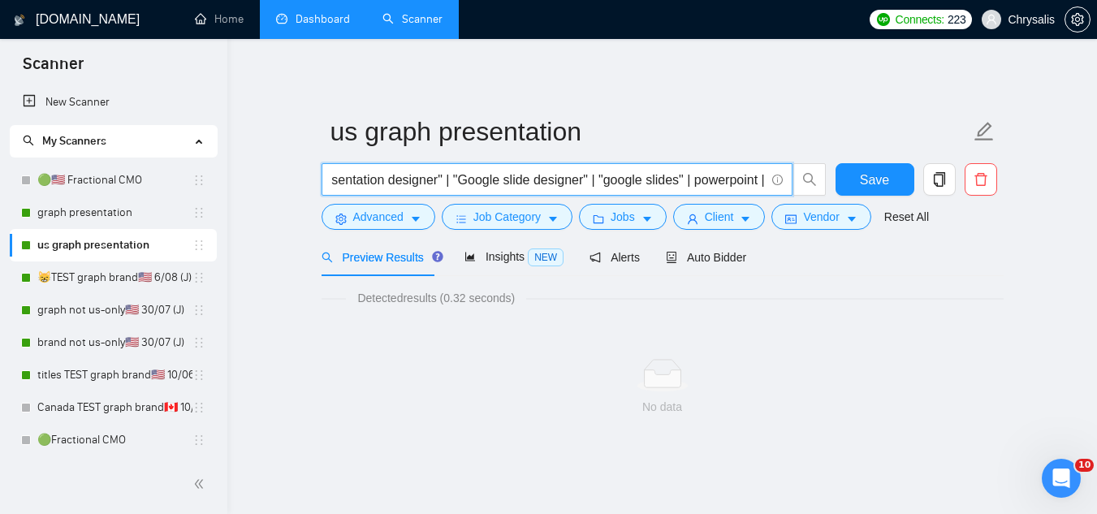
scroll to position [0, 163]
paste input ""pitch deck" | "investor deck""
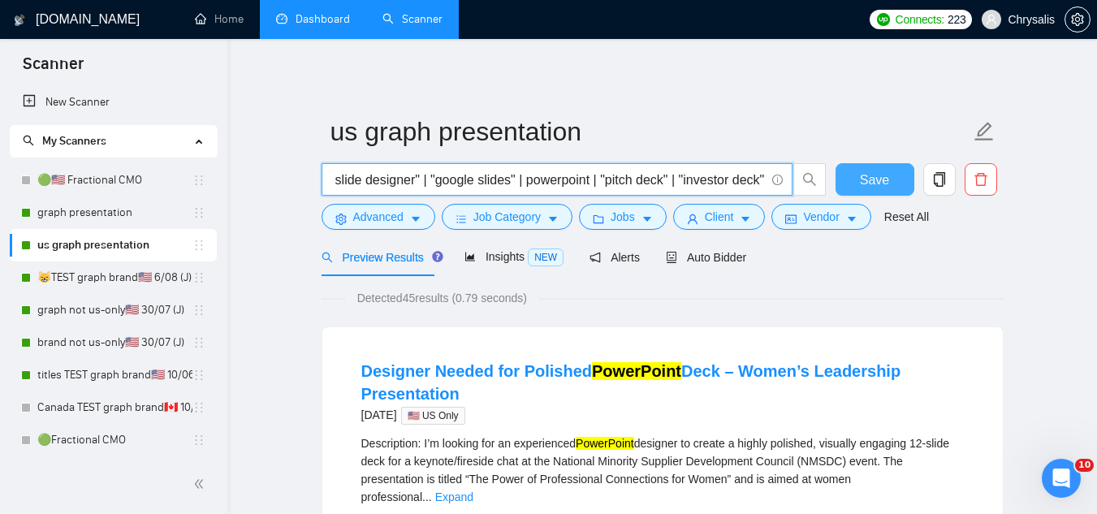
type input ""presentation design" | "presentation designer" | "Google slide designer" | "go…"
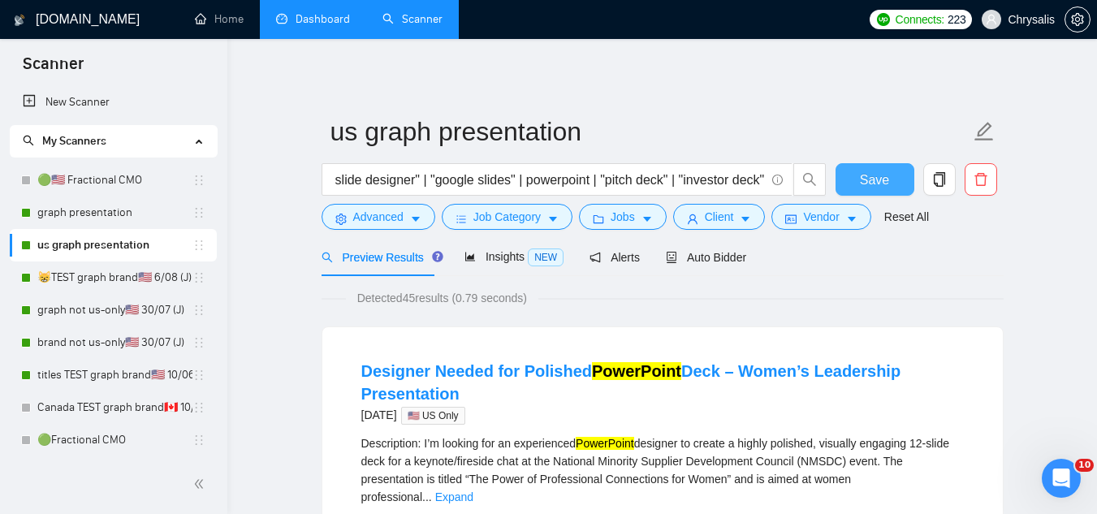
click at [889, 174] on button "Save" at bounding box center [875, 179] width 79 height 32
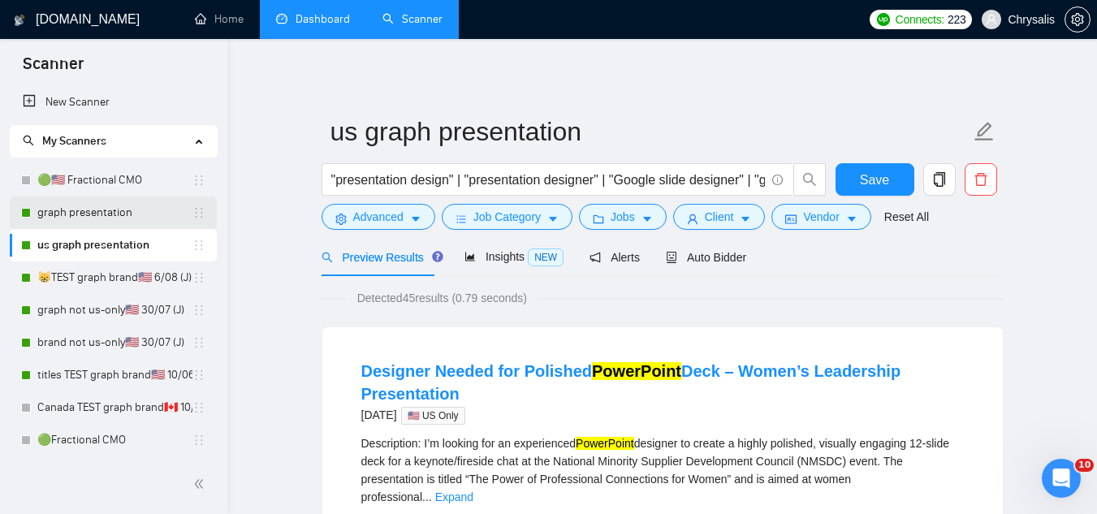
click at [87, 209] on link "graph presentation" at bounding box center [114, 213] width 155 height 32
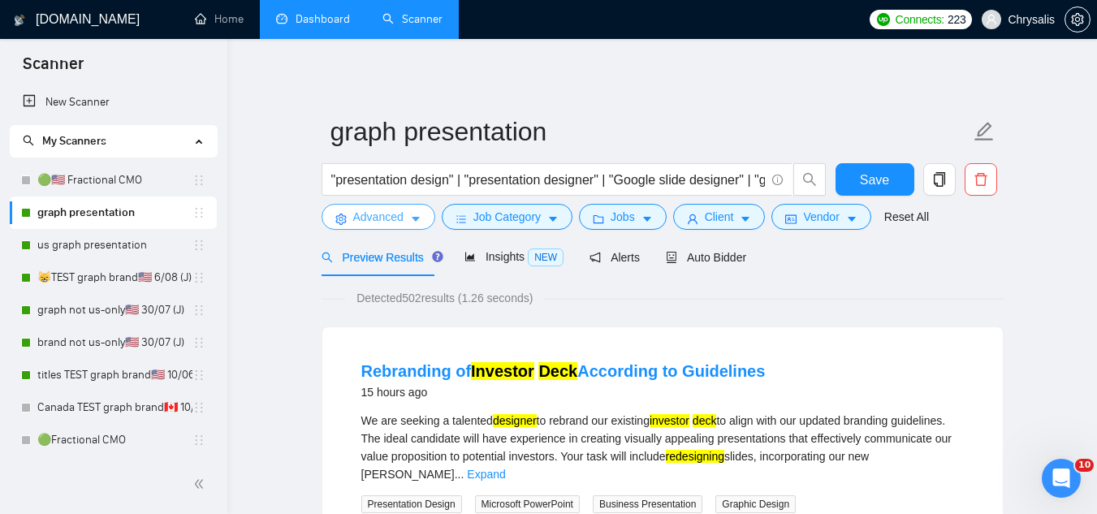
click at [371, 213] on span "Advanced" at bounding box center [378, 217] width 50 height 18
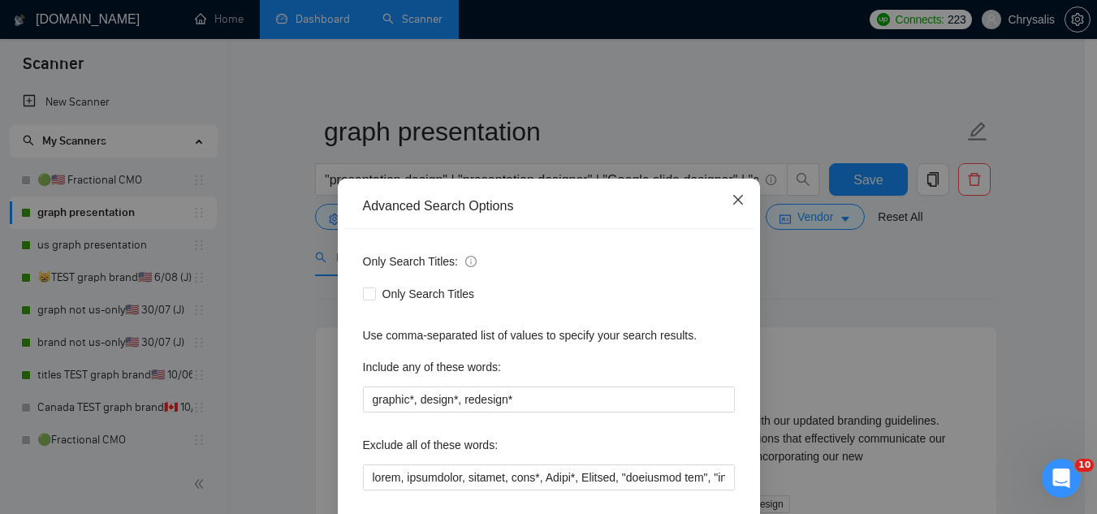
click at [725, 193] on span "Close" at bounding box center [738, 201] width 44 height 44
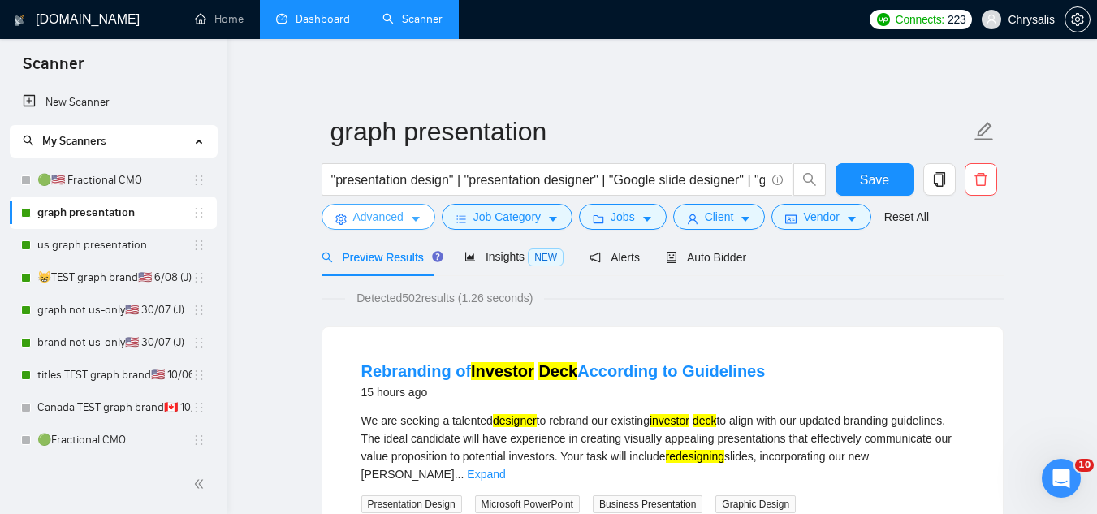
click at [381, 217] on span "Advanced" at bounding box center [378, 217] width 50 height 18
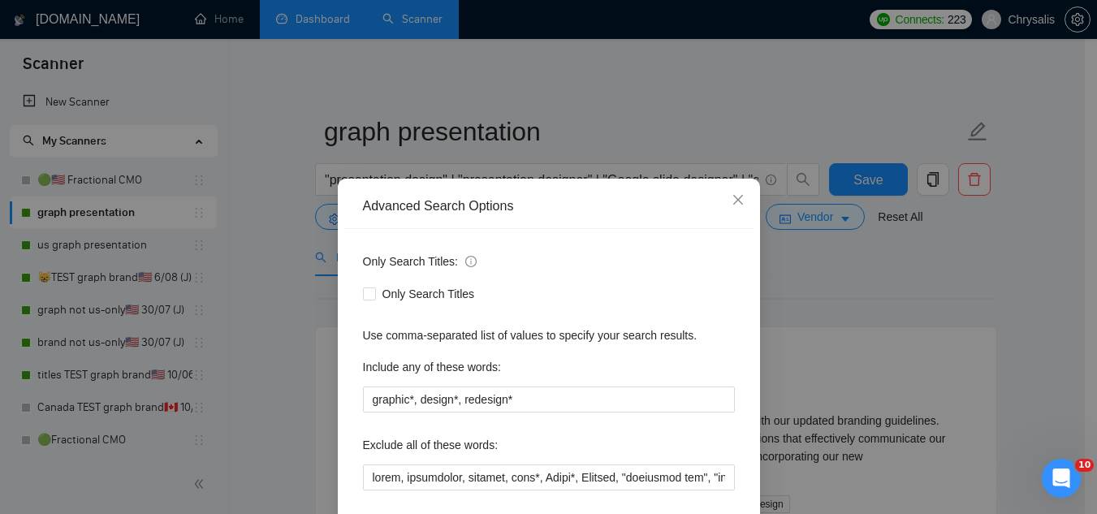
click at [622, 110] on div "Advanced Search Options Only Search Titles: Only Search Titles Use comma-separa…" at bounding box center [548, 257] width 1097 height 514
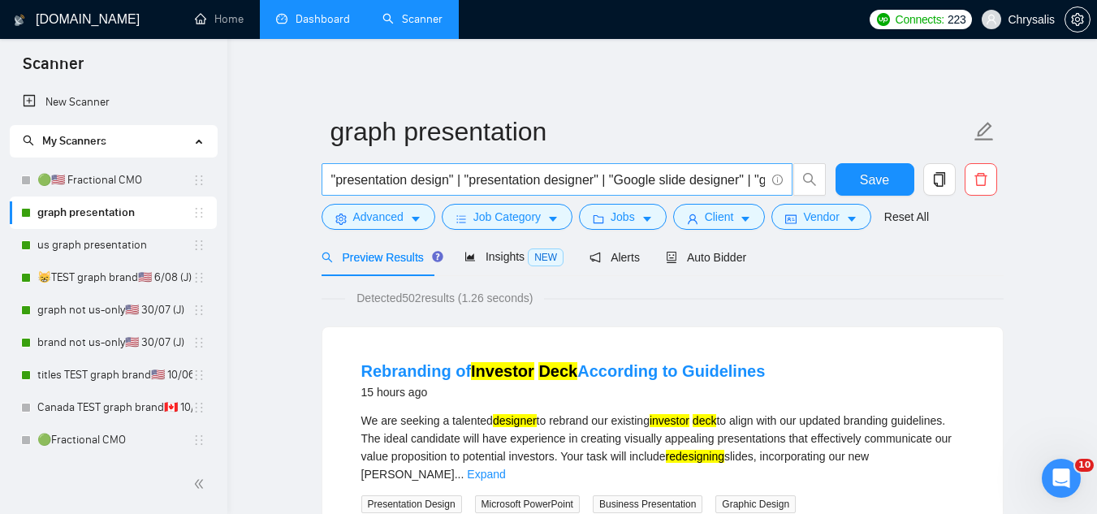
click at [656, 183] on input ""presentation design" | "presentation designer" | "Google slide designer" | "go…" at bounding box center [548, 180] width 434 height 20
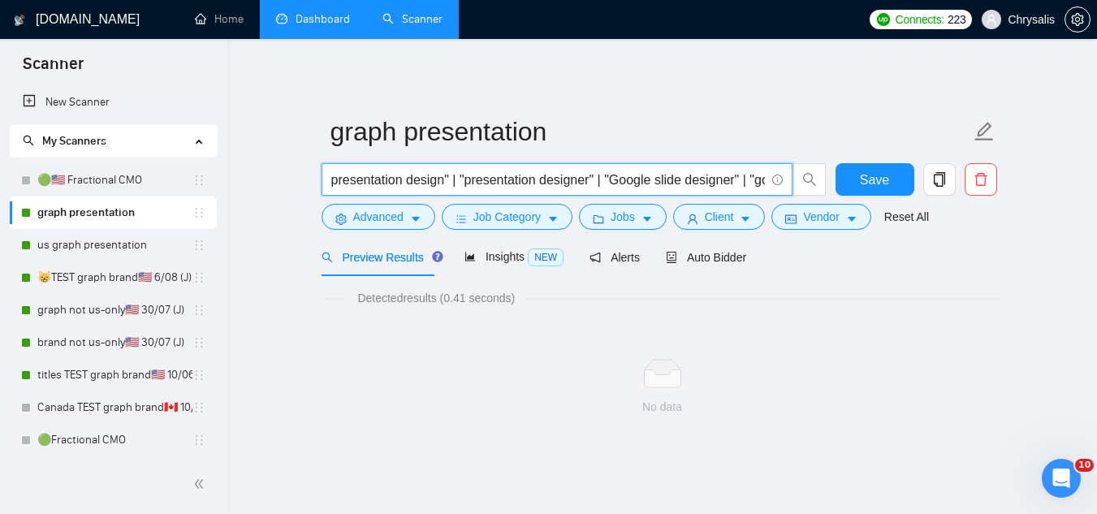
type input ""presentation design" | "presentation designer" | "Google slide designer" | "go…"
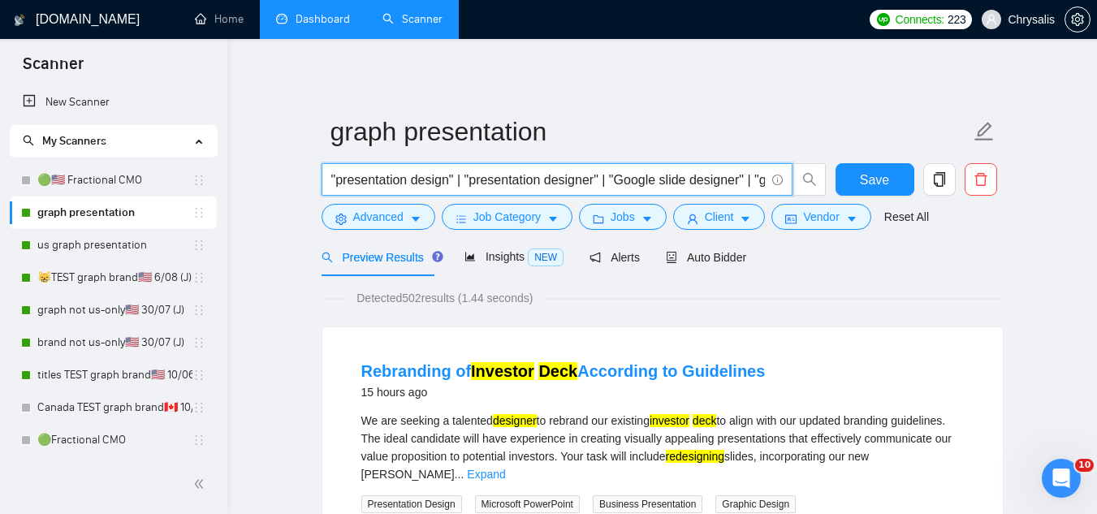
click at [656, 183] on input ""presentation design" | "presentation designer" | "Google slide designer" | "go…" at bounding box center [548, 180] width 434 height 20
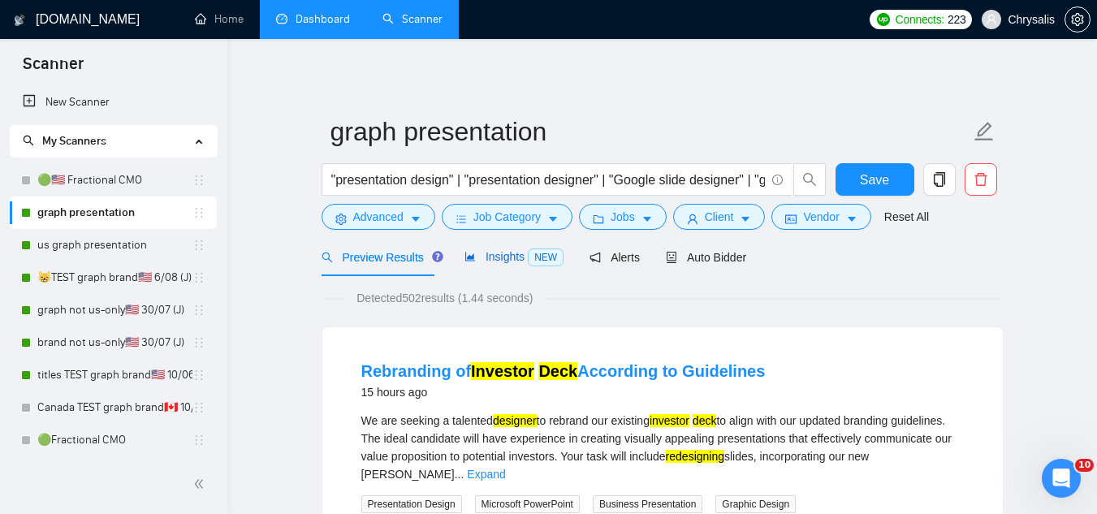
click at [512, 261] on span "Insights NEW" at bounding box center [514, 256] width 99 height 13
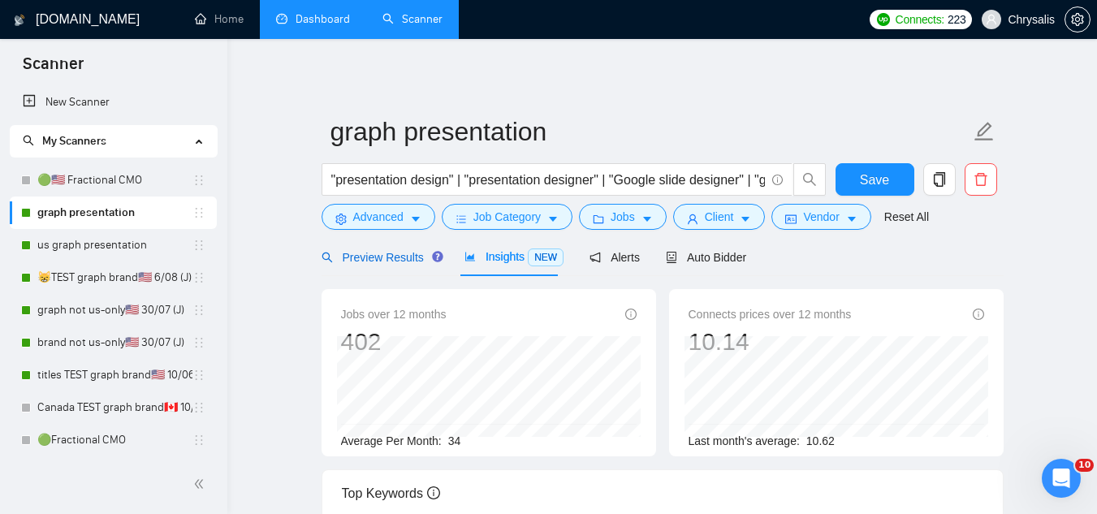
click at [381, 255] on span "Preview Results" at bounding box center [380, 257] width 117 height 13
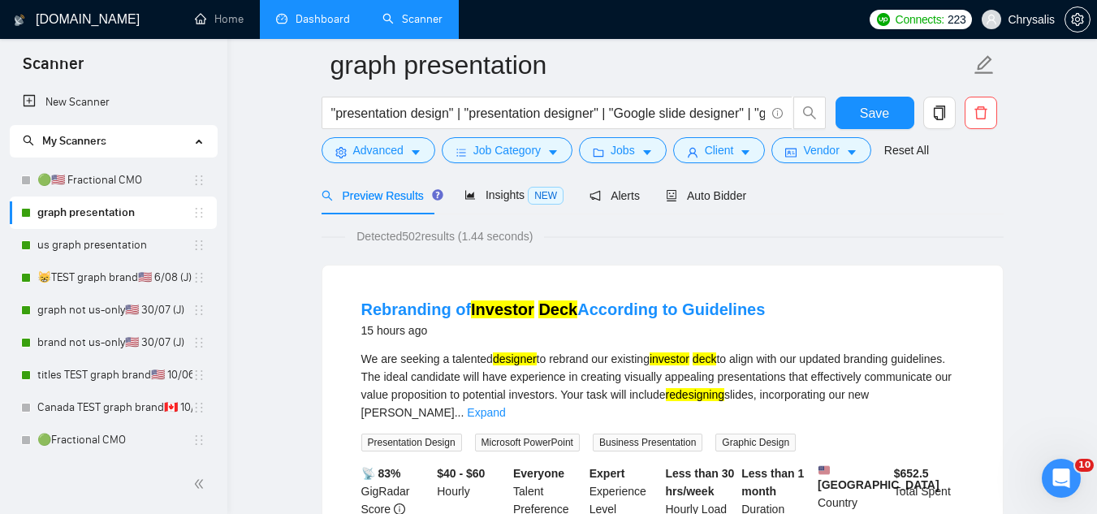
scroll to position [162, 0]
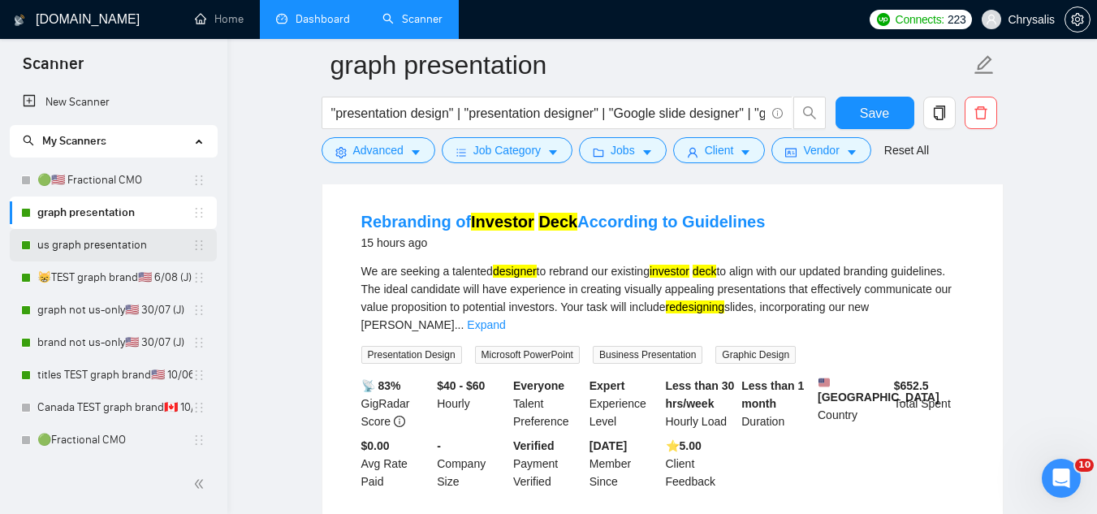
click at [150, 249] on link "us graph presentation" at bounding box center [114, 245] width 155 height 32
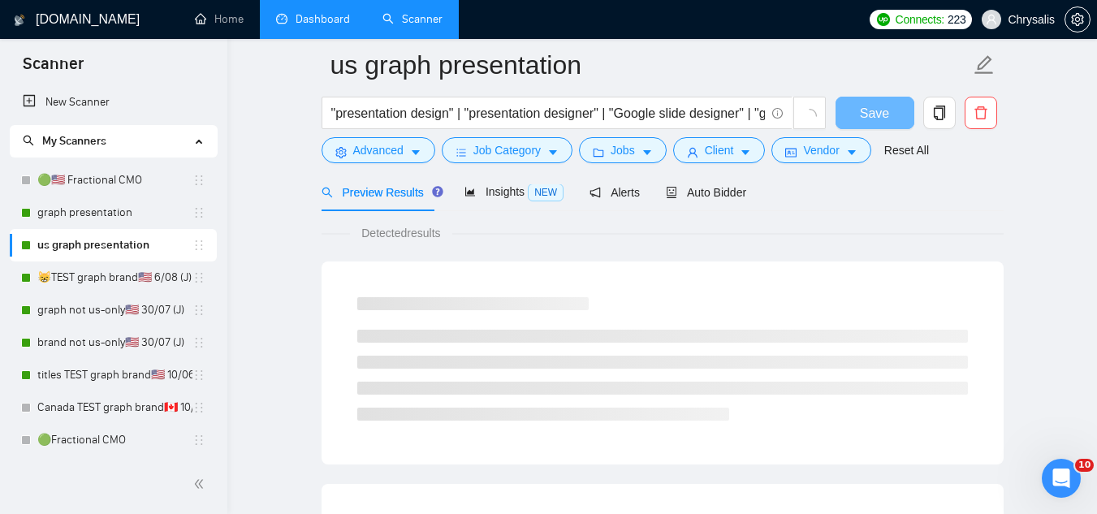
scroll to position [162, 0]
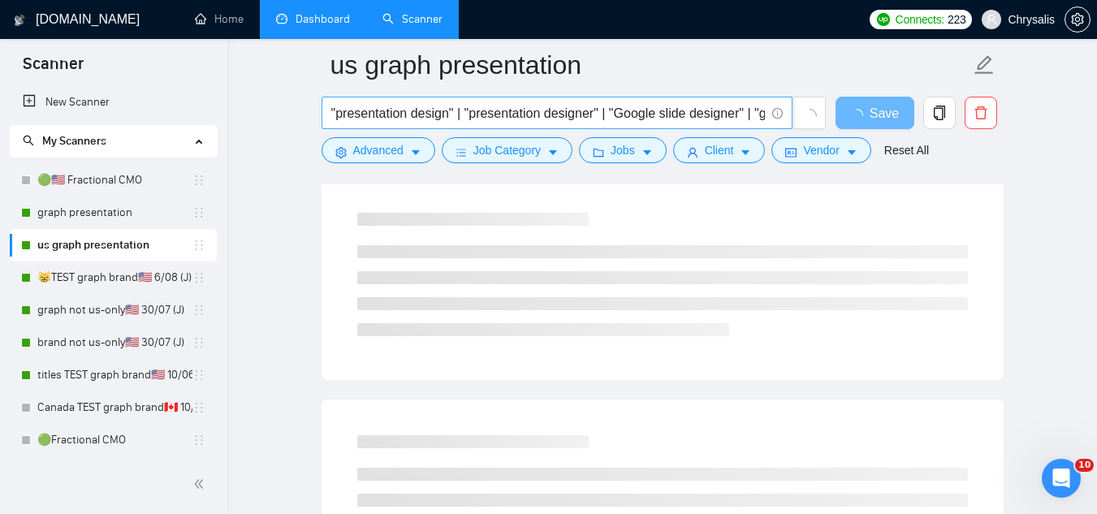
click at [368, 115] on input ""presentation design" | "presentation designer" | "Google slide designer" | "go…" at bounding box center [548, 113] width 434 height 20
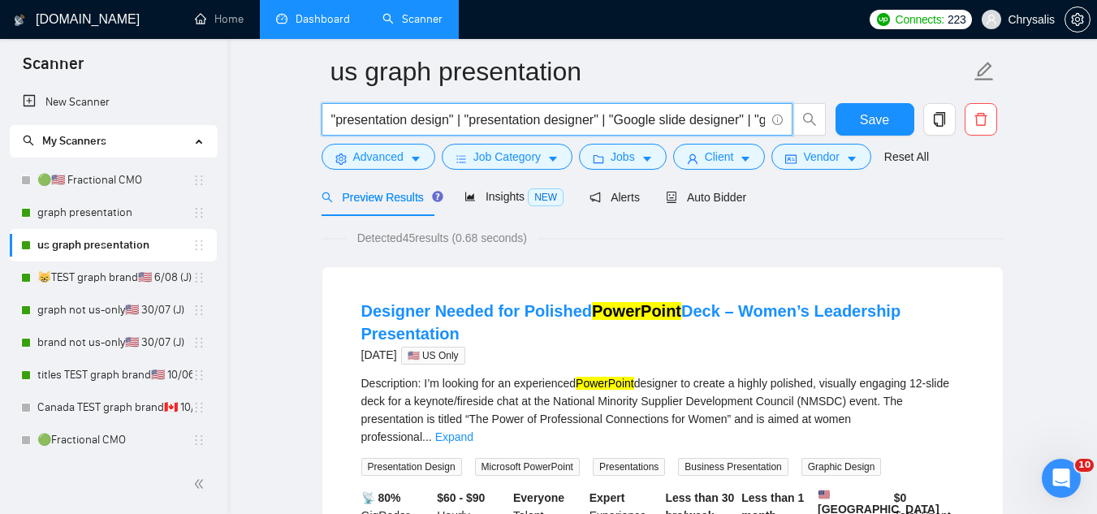
scroll to position [0, 0]
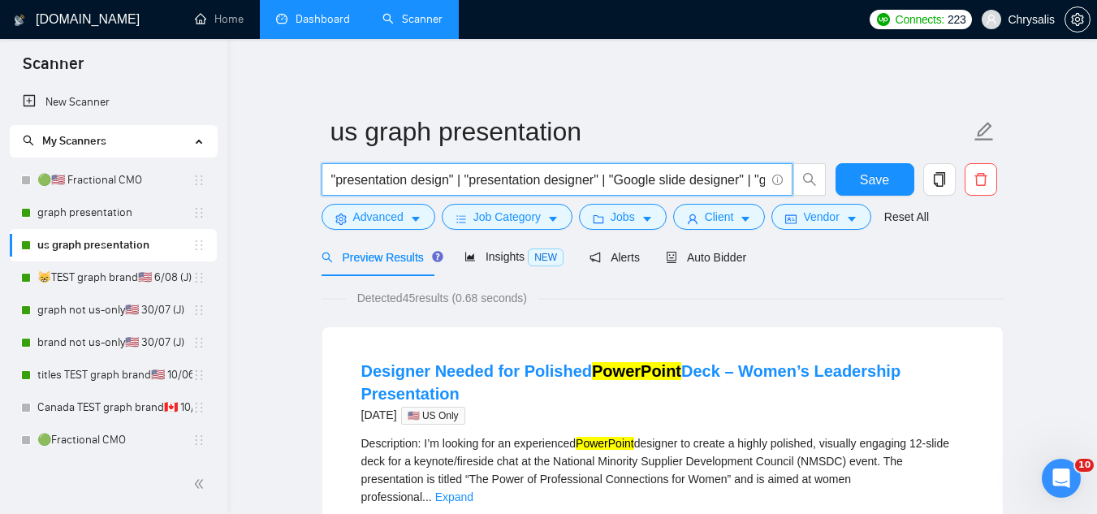
click at [498, 181] on input ""presentation design" | "presentation designer" | "Google slide designer" | "go…" at bounding box center [548, 180] width 434 height 20
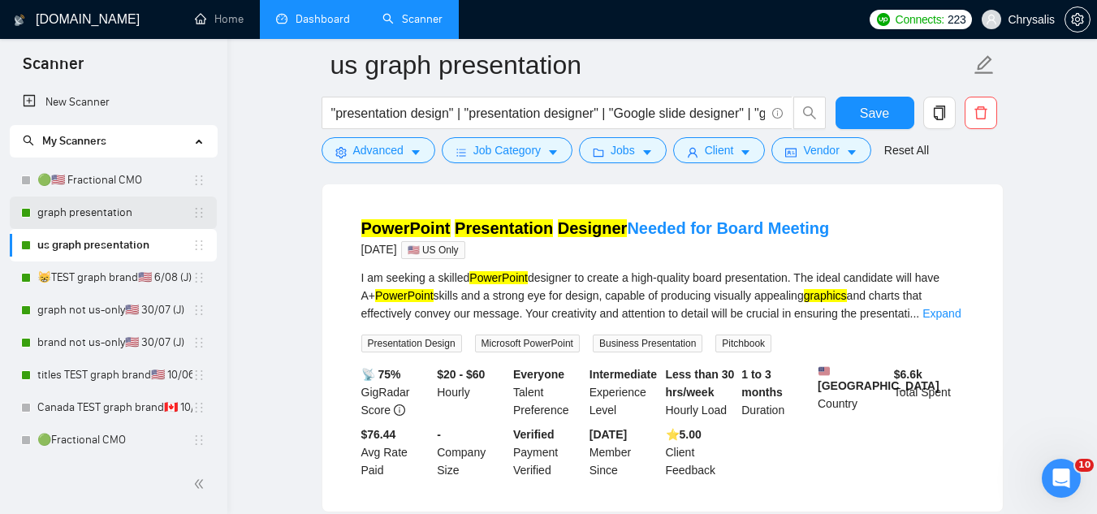
click at [133, 215] on link "graph presentation" at bounding box center [114, 213] width 155 height 32
